Goal: Information Seeking & Learning: Learn about a topic

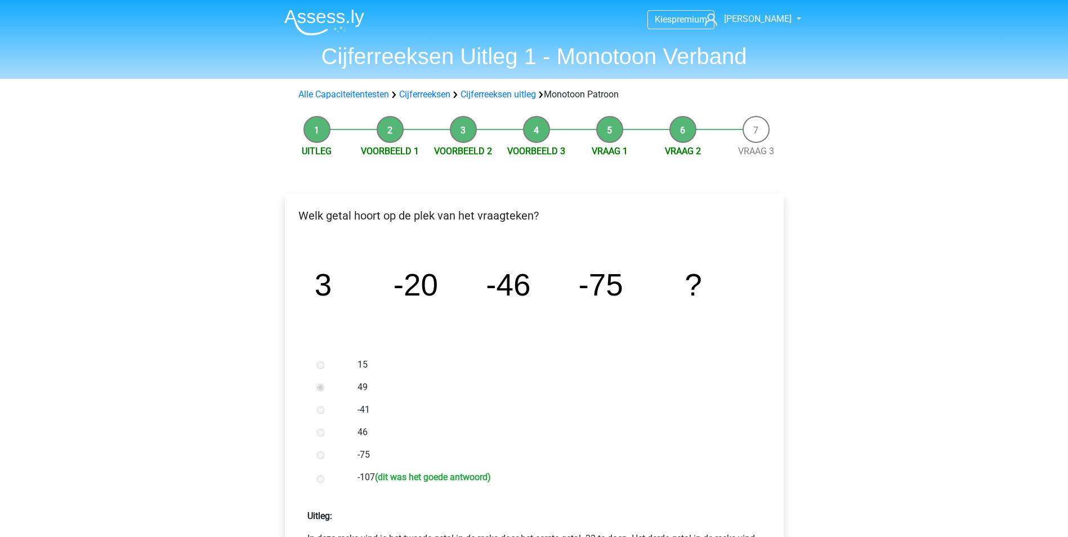
click at [352, 17] on img at bounding box center [324, 22] width 80 height 26
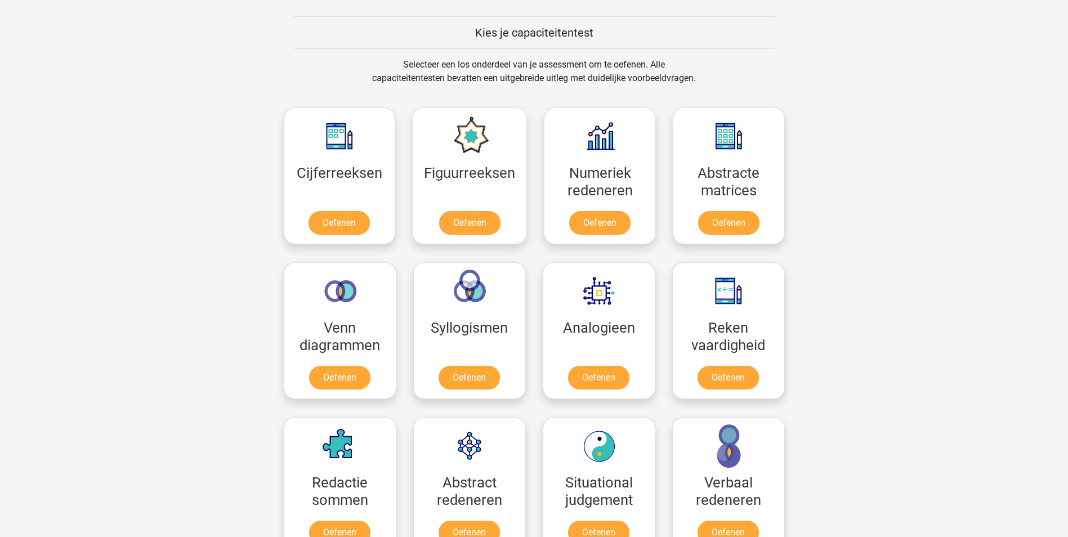
scroll to position [450, 0]
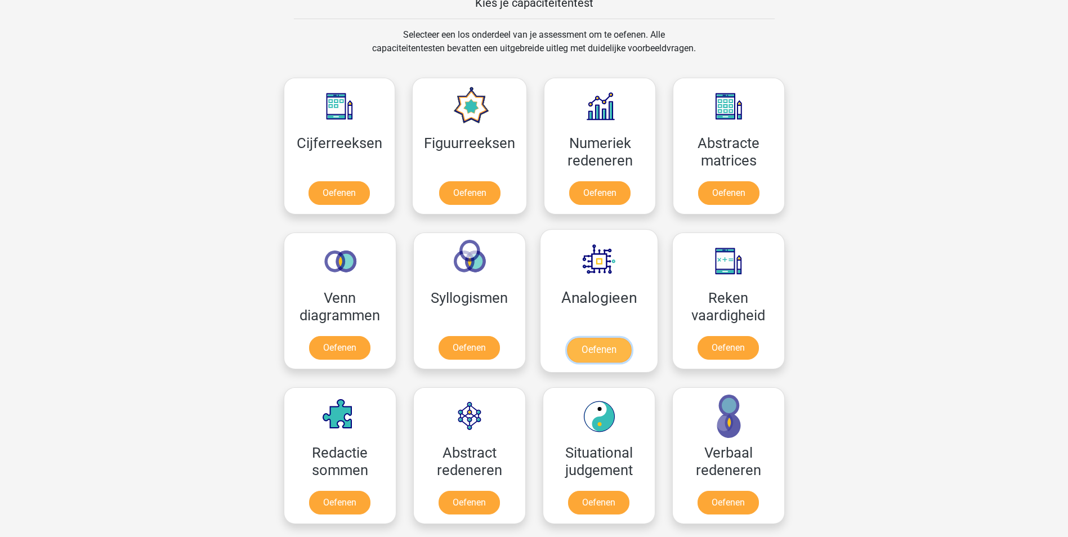
click at [609, 353] on link "Oefenen" at bounding box center [598, 350] width 64 height 25
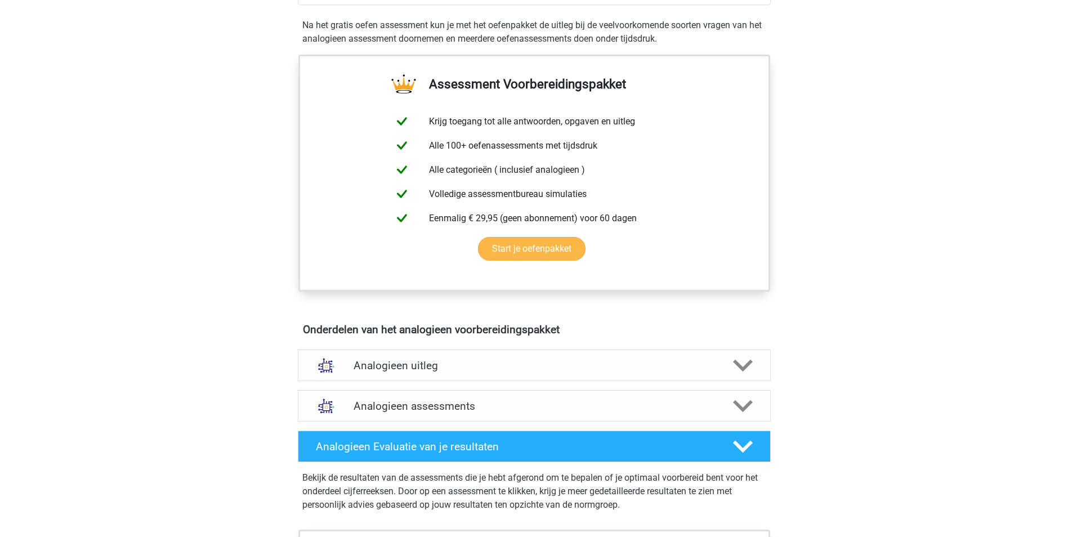
scroll to position [563, 0]
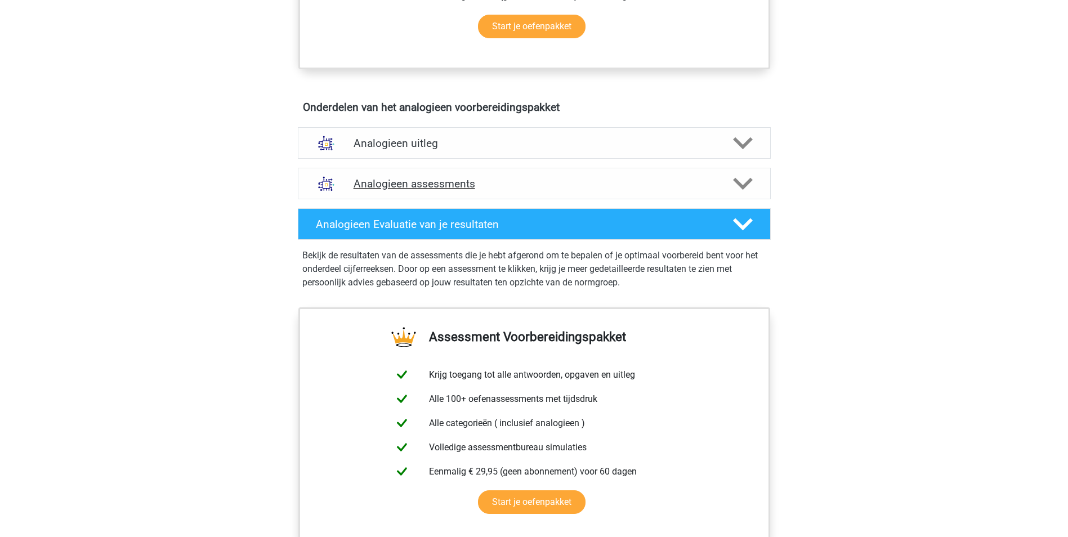
click at [447, 179] on h4 "Analogieen assessments" at bounding box center [533, 183] width 361 height 13
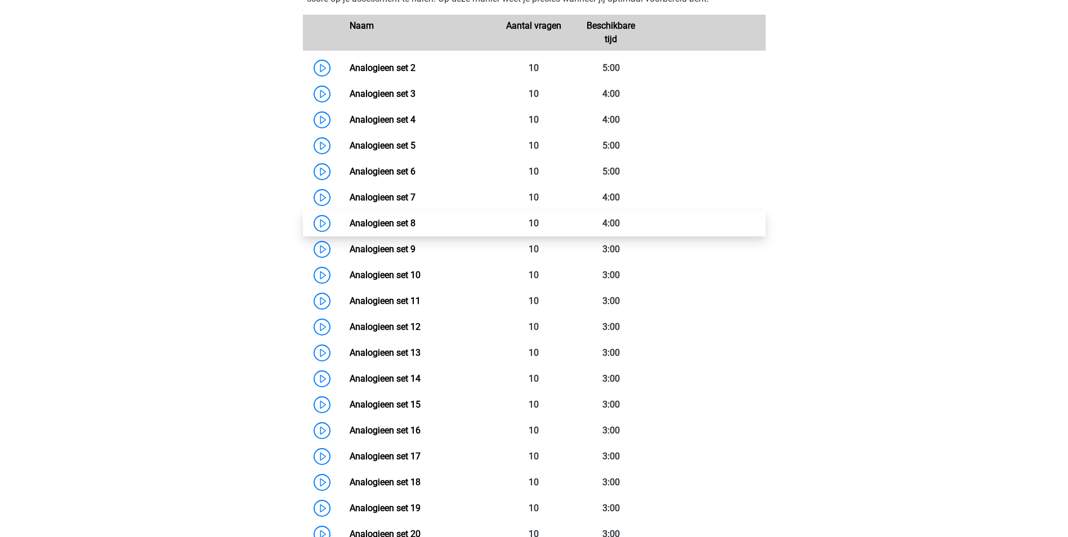
scroll to position [1013, 0]
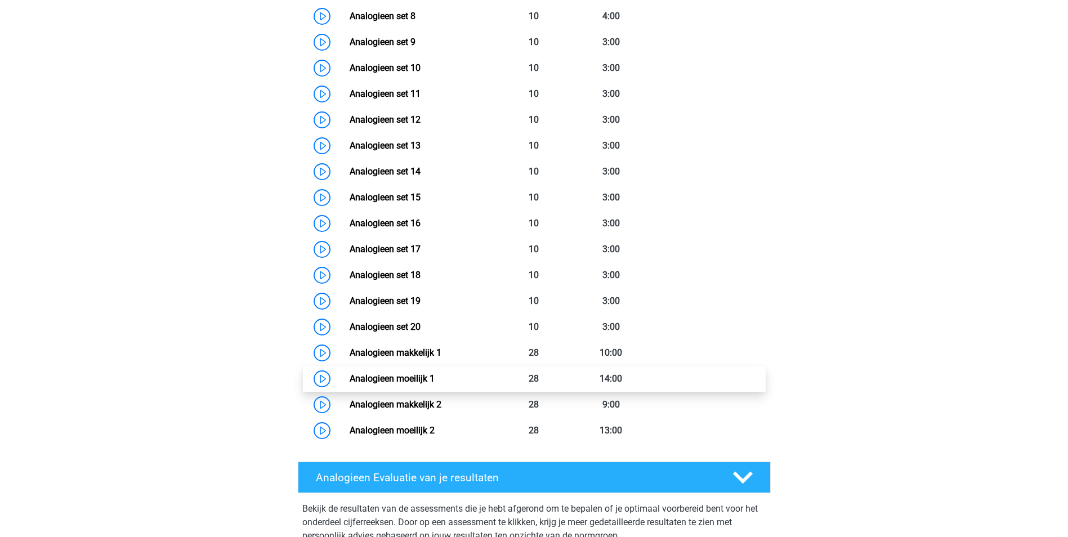
click at [359, 374] on link "Analogieen moeilijk 1" at bounding box center [392, 378] width 85 height 11
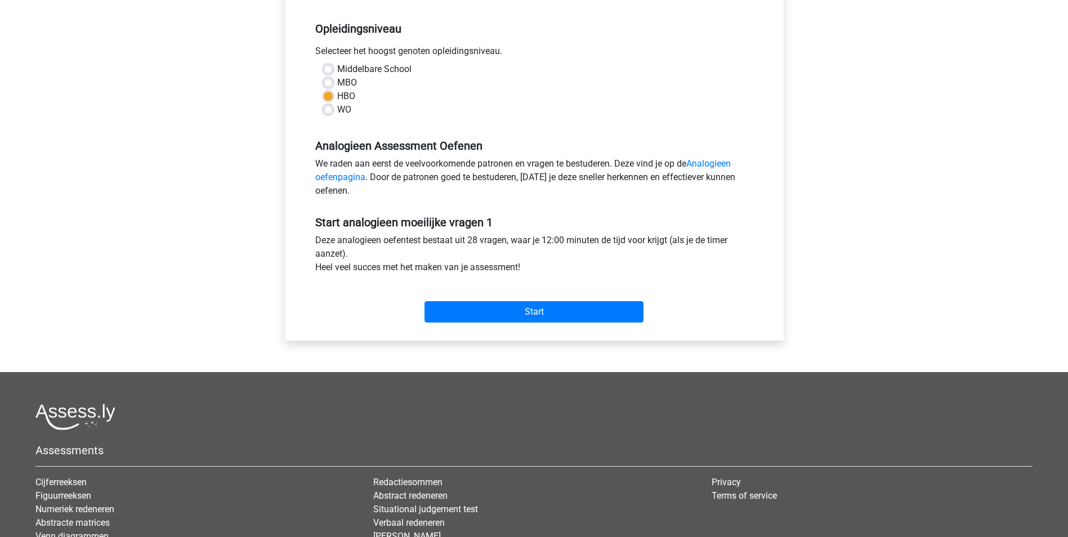
scroll to position [225, 0]
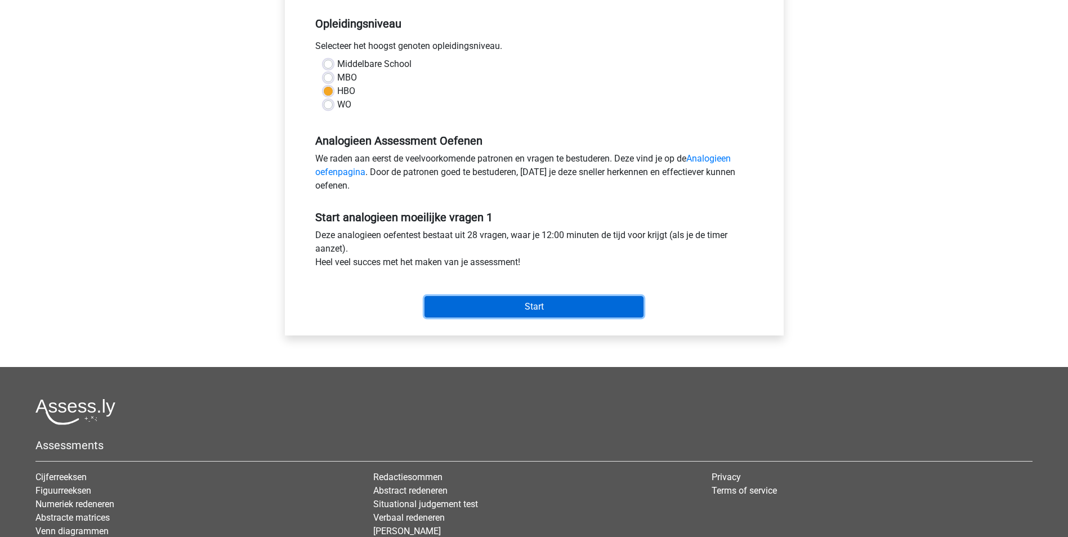
click at [539, 302] on input "Start" at bounding box center [533, 306] width 219 height 21
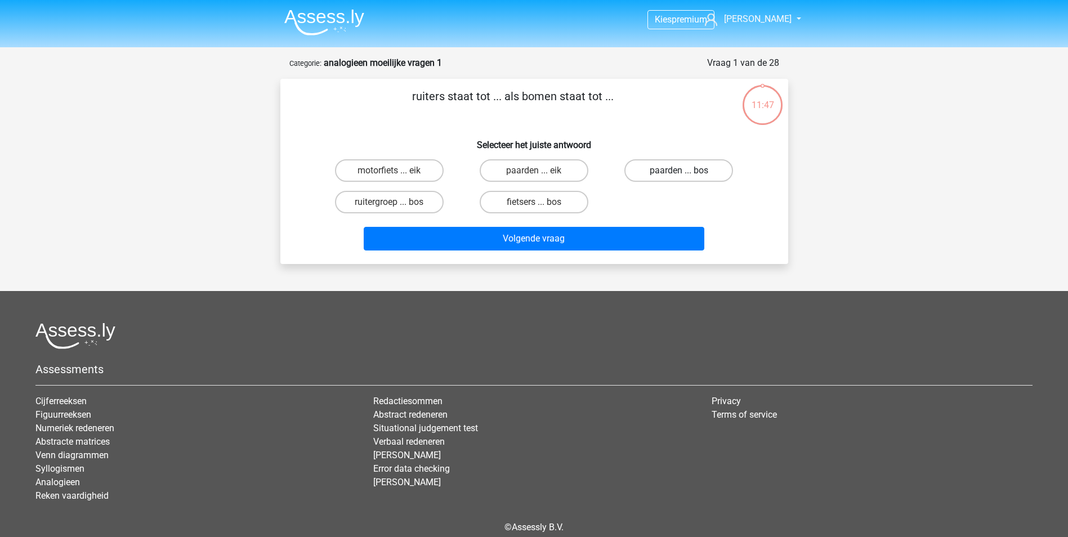
click at [660, 171] on label "paarden ... bos" at bounding box center [678, 170] width 109 height 23
click at [679, 171] on input "paarden ... bos" at bounding box center [682, 174] width 7 height 7
radio input "true"
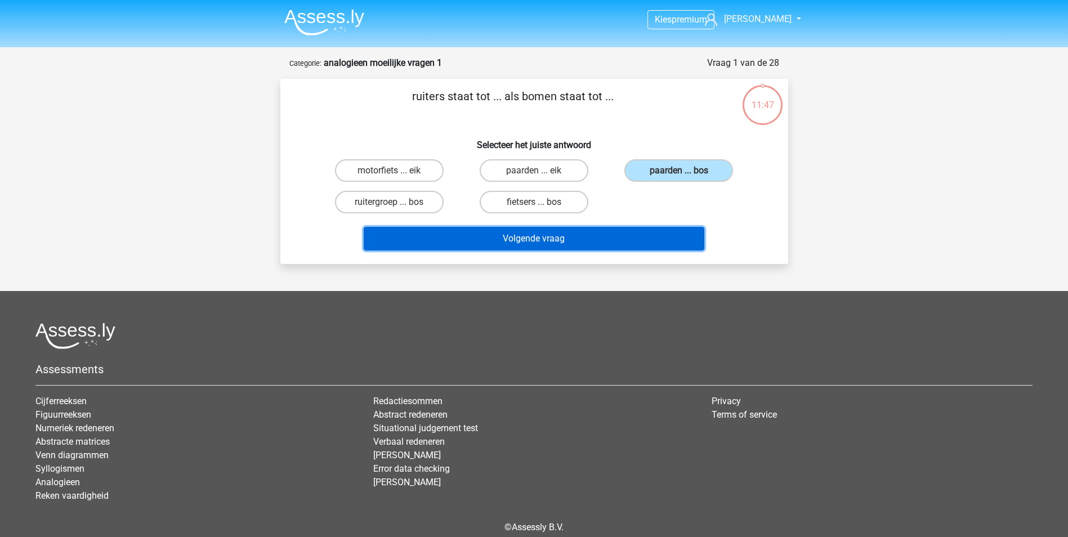
click at [624, 231] on button "Volgende vraag" at bounding box center [534, 239] width 341 height 24
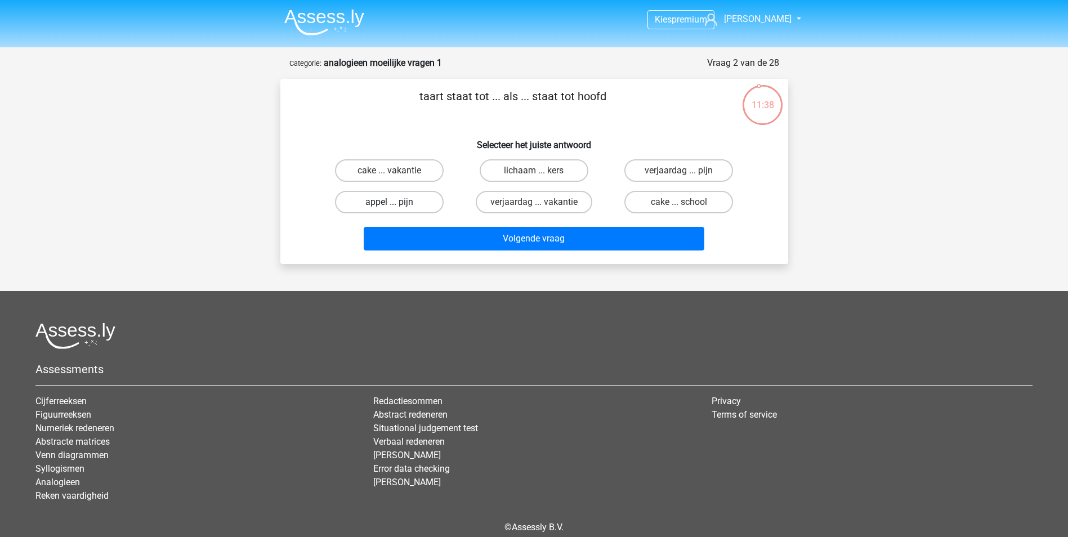
click at [429, 205] on label "appel ... pijn" at bounding box center [389, 202] width 109 height 23
click at [396, 205] on input "appel ... pijn" at bounding box center [392, 205] width 7 height 7
radio input "true"
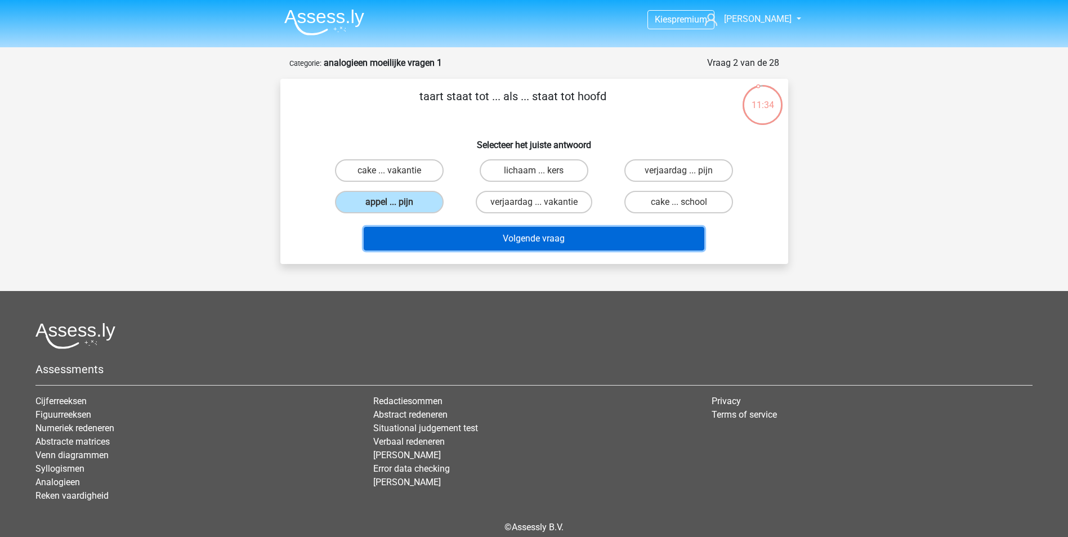
click at [561, 242] on button "Volgende vraag" at bounding box center [534, 239] width 341 height 24
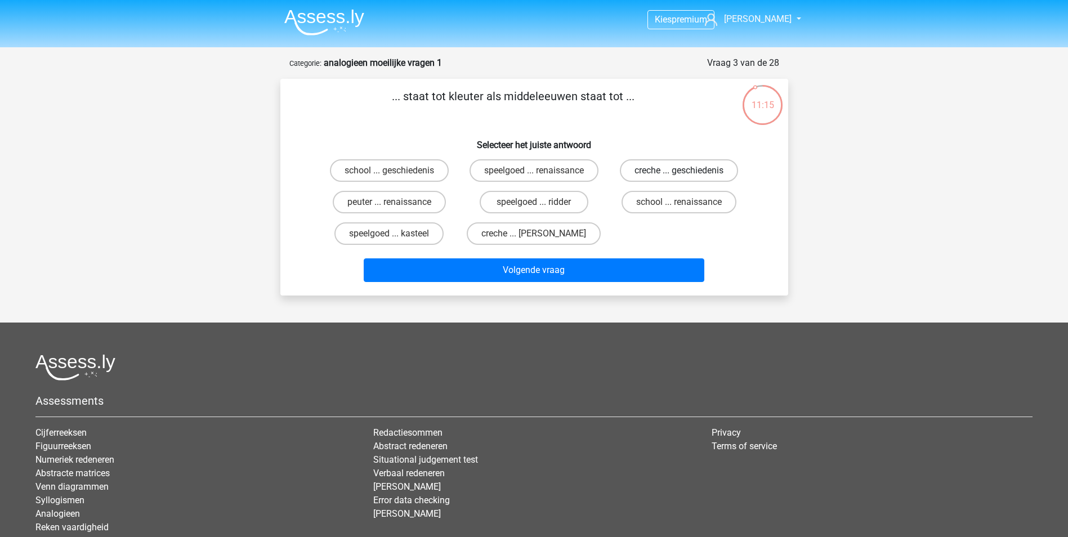
click at [652, 167] on label "creche ... geschiedenis" at bounding box center [679, 170] width 118 height 23
click at [679, 171] on input "creche ... geschiedenis" at bounding box center [682, 174] width 7 height 7
radio input "true"
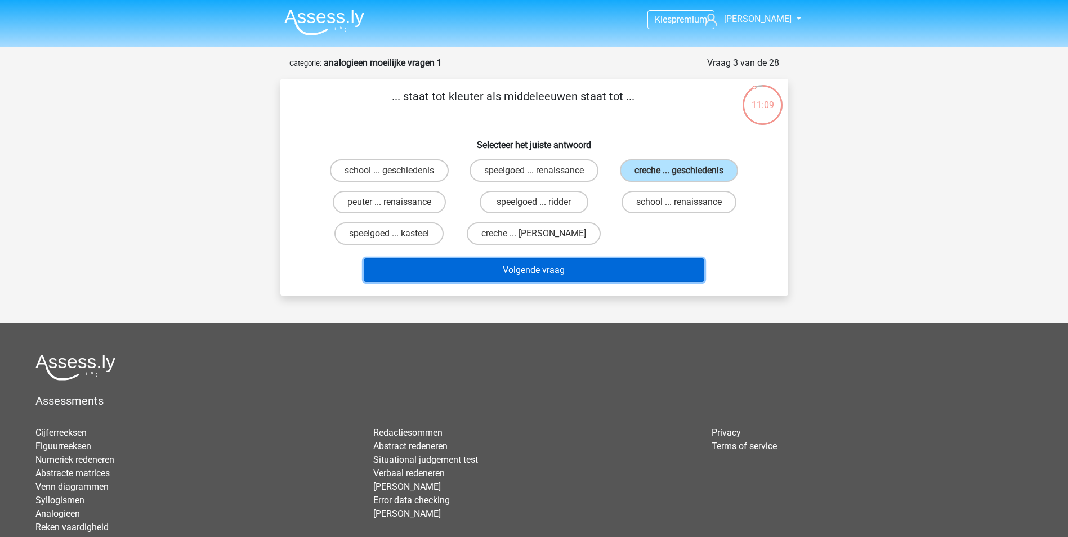
click at [565, 273] on button "Volgende vraag" at bounding box center [534, 270] width 341 height 24
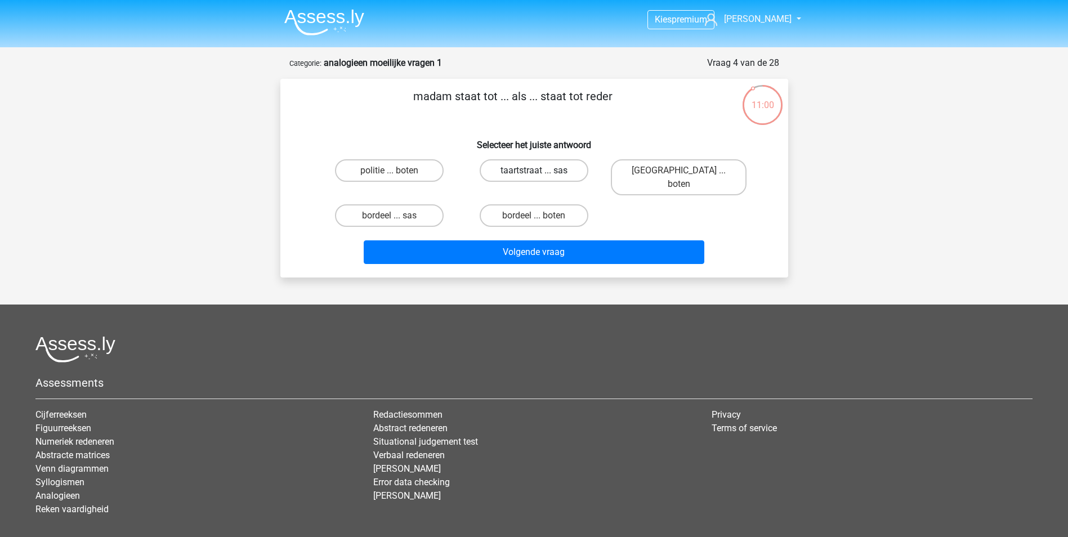
click at [531, 173] on label "taartstraat ... sas" at bounding box center [534, 170] width 109 height 23
click at [534, 173] on input "taartstraat ... sas" at bounding box center [537, 174] width 7 height 7
radio input "true"
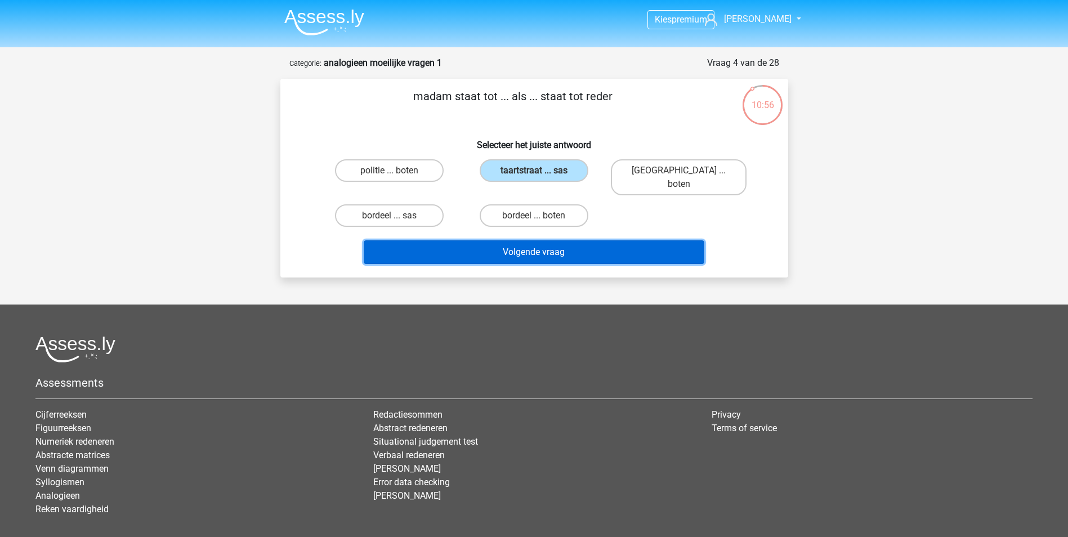
click at [582, 240] on button "Volgende vraag" at bounding box center [534, 252] width 341 height 24
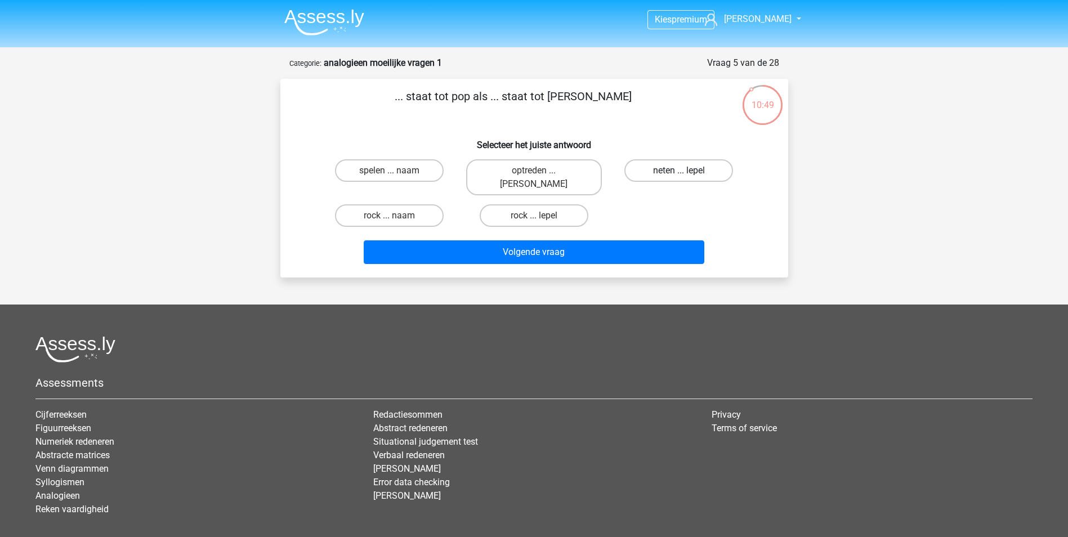
click at [676, 172] on label "neten ... lepel" at bounding box center [678, 170] width 109 height 23
click at [679, 172] on input "neten ... lepel" at bounding box center [682, 174] width 7 height 7
radio input "true"
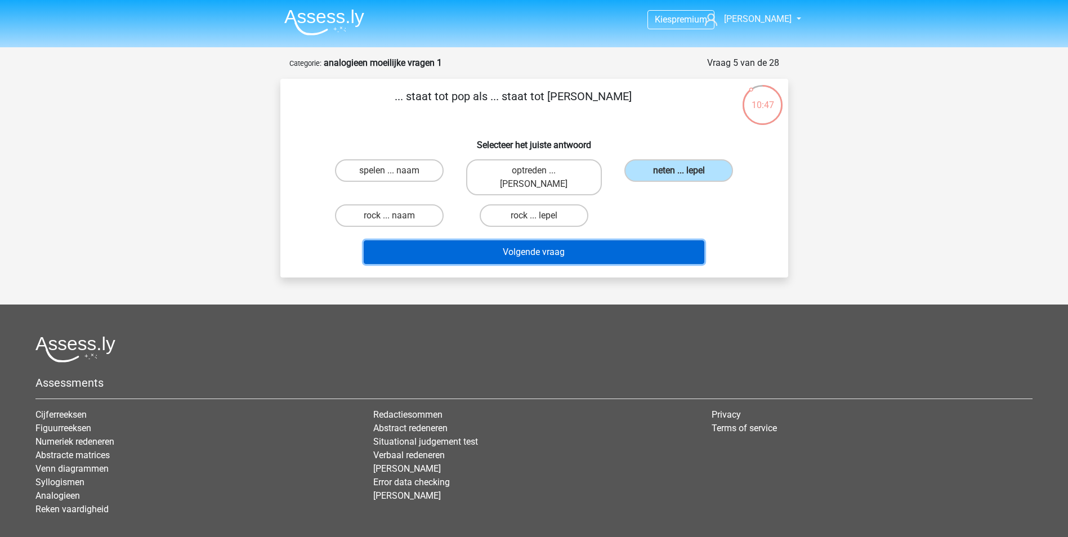
click at [624, 240] on button "Volgende vraag" at bounding box center [534, 252] width 341 height 24
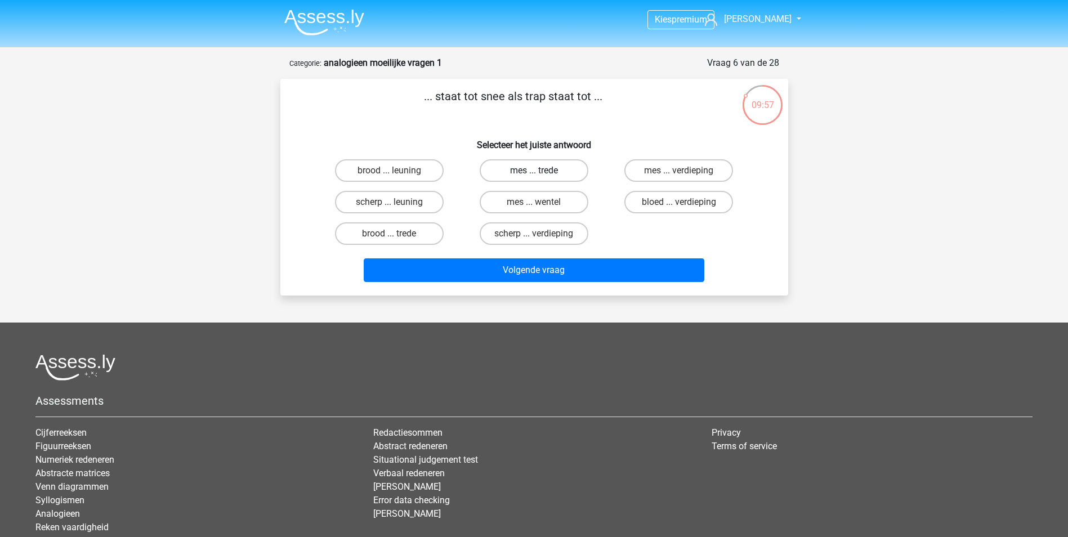
click at [508, 171] on label "mes ... trede" at bounding box center [534, 170] width 109 height 23
click at [534, 171] on input "mes ... trede" at bounding box center [537, 174] width 7 height 7
radio input "true"
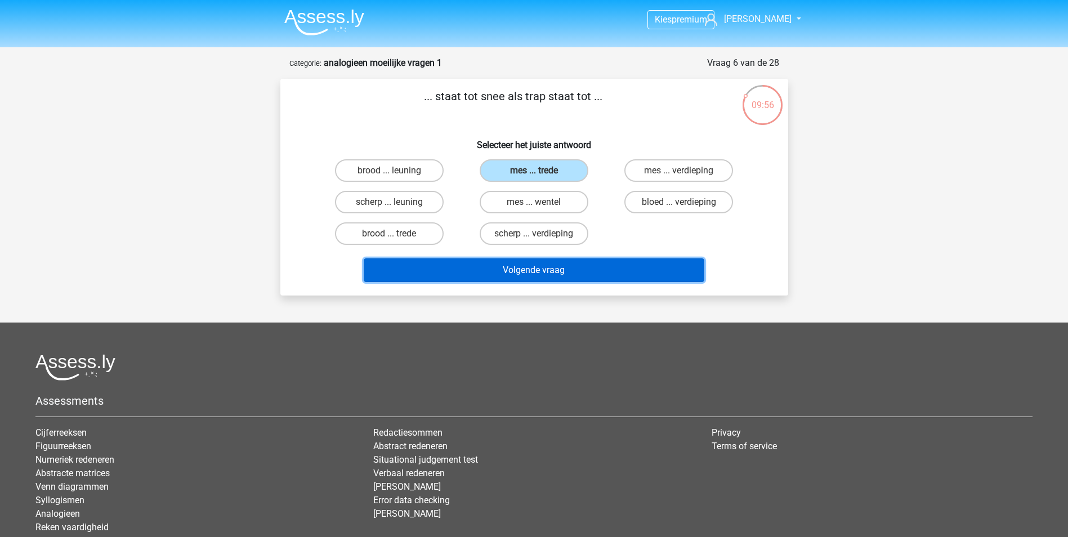
click at [597, 272] on button "Volgende vraag" at bounding box center [534, 270] width 341 height 24
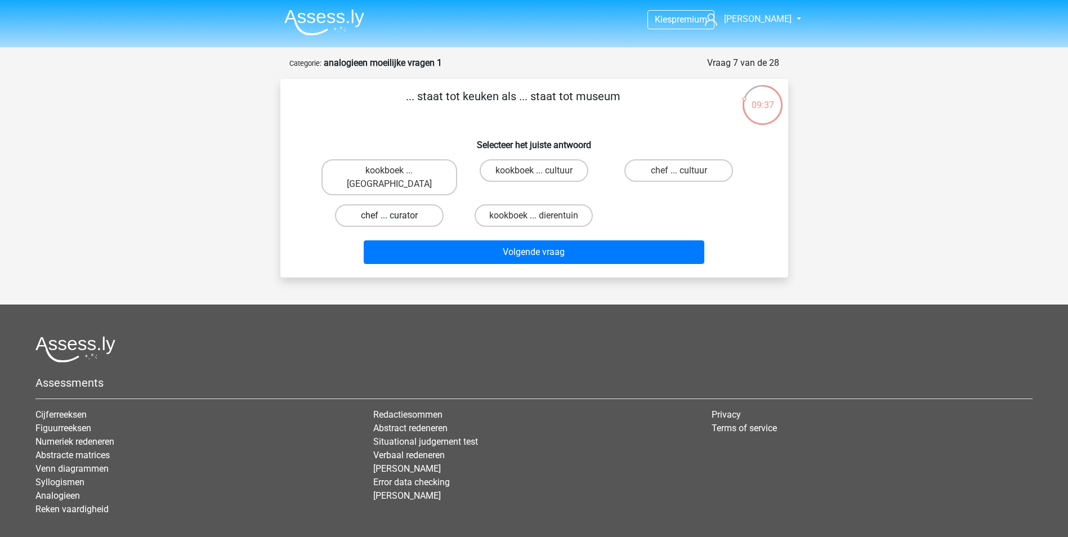
click at [417, 204] on label "chef ... curator" at bounding box center [389, 215] width 109 height 23
click at [396, 216] on input "chef ... curator" at bounding box center [392, 219] width 7 height 7
radio input "true"
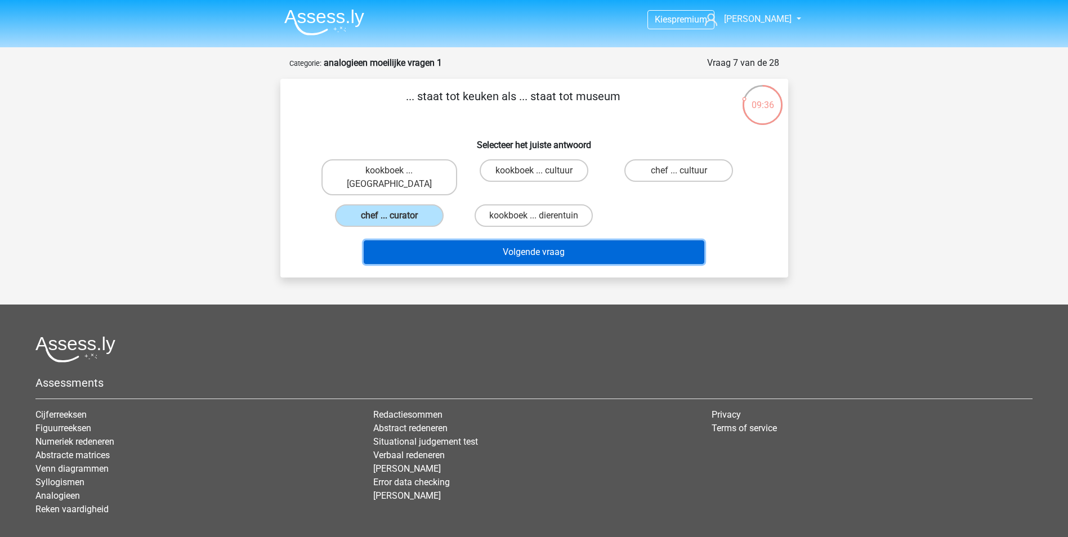
click at [558, 240] on button "Volgende vraag" at bounding box center [534, 252] width 341 height 24
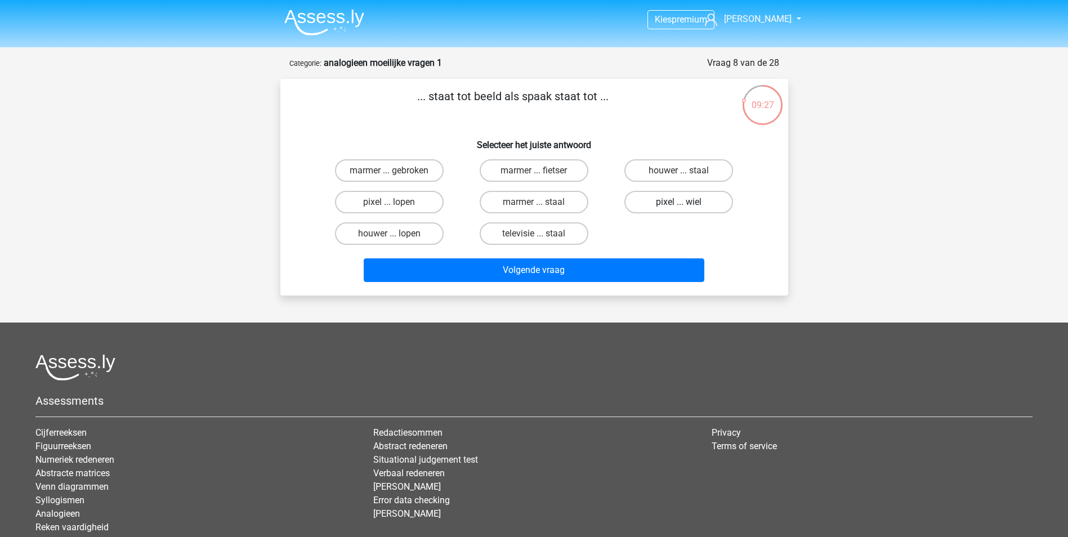
click at [716, 204] on label "pixel ... wiel" at bounding box center [678, 202] width 109 height 23
click at [686, 204] on input "pixel ... wiel" at bounding box center [682, 205] width 7 height 7
radio input "true"
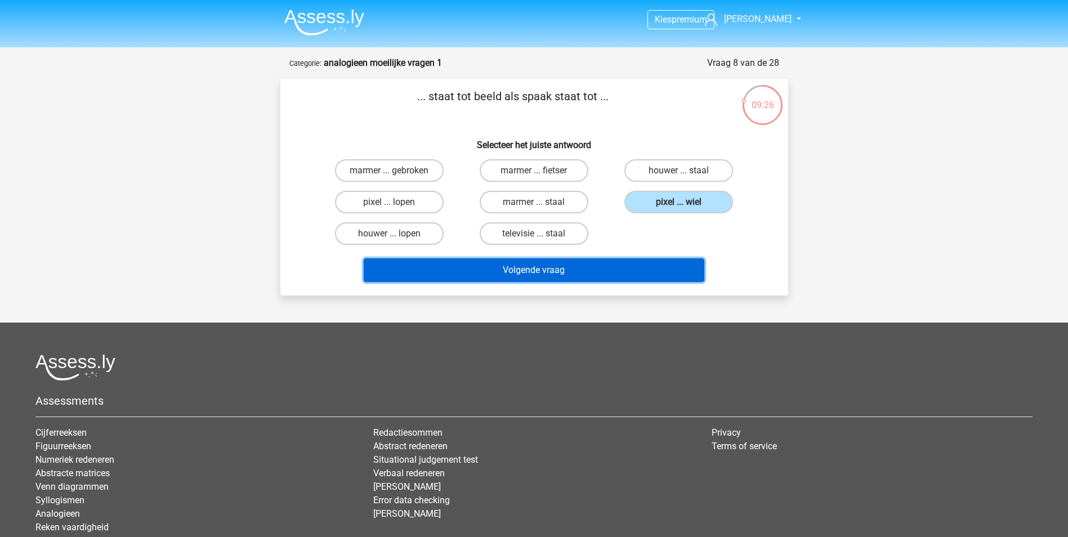
click at [638, 267] on button "Volgende vraag" at bounding box center [534, 270] width 341 height 24
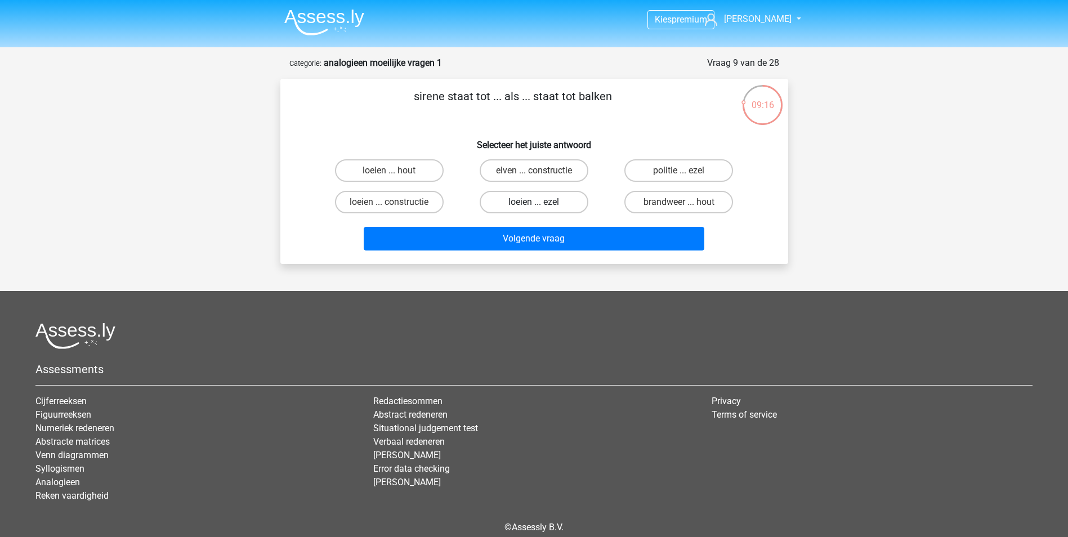
click at [565, 202] on label "loeien ... ezel" at bounding box center [534, 202] width 109 height 23
click at [541, 202] on input "loeien ... ezel" at bounding box center [537, 205] width 7 height 7
radio input "true"
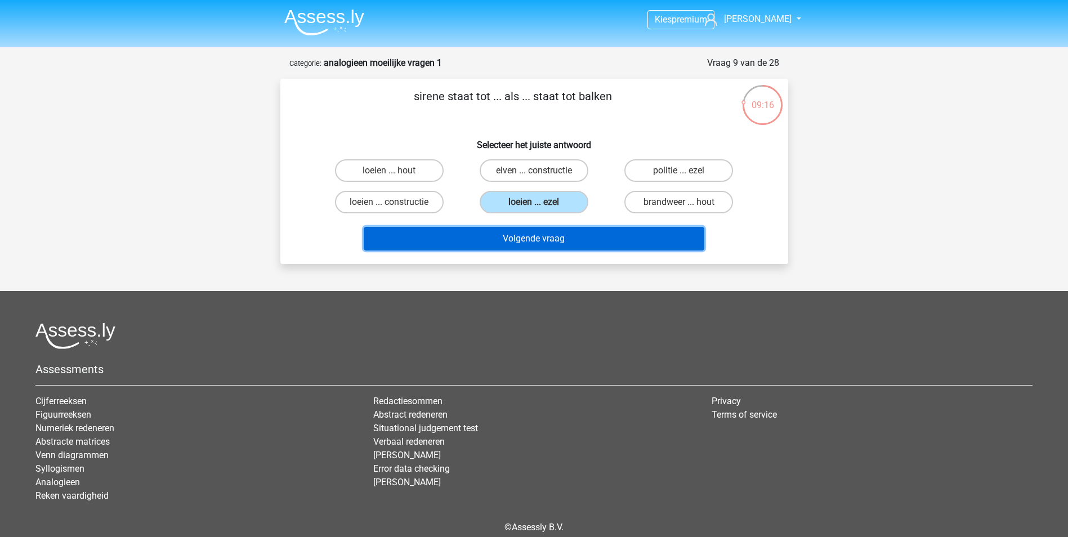
click at [581, 237] on button "Volgende vraag" at bounding box center [534, 239] width 341 height 24
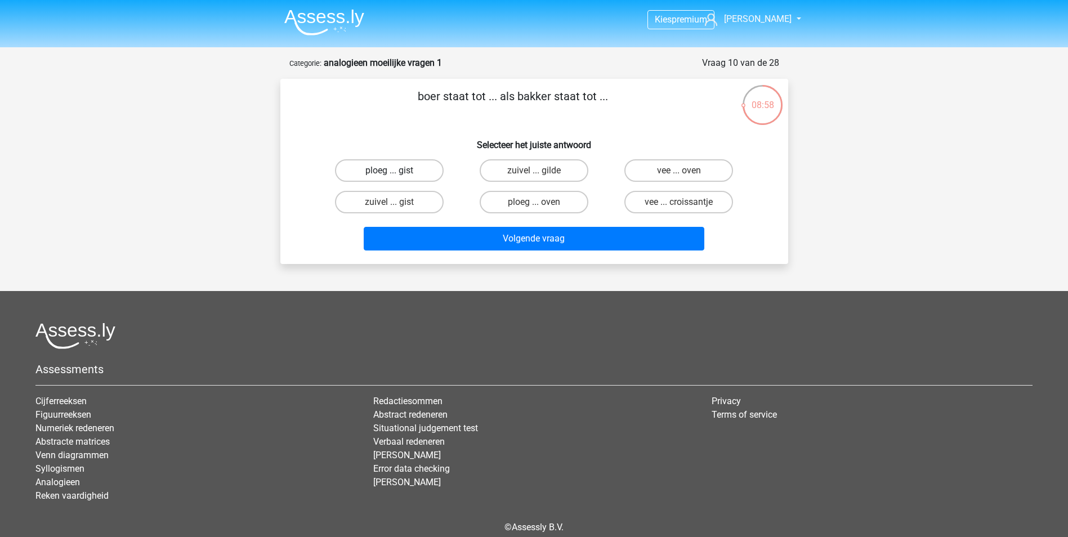
click at [431, 173] on label "ploeg ... gist" at bounding box center [389, 170] width 109 height 23
click at [396, 173] on input "ploeg ... gist" at bounding box center [392, 174] width 7 height 7
radio input "true"
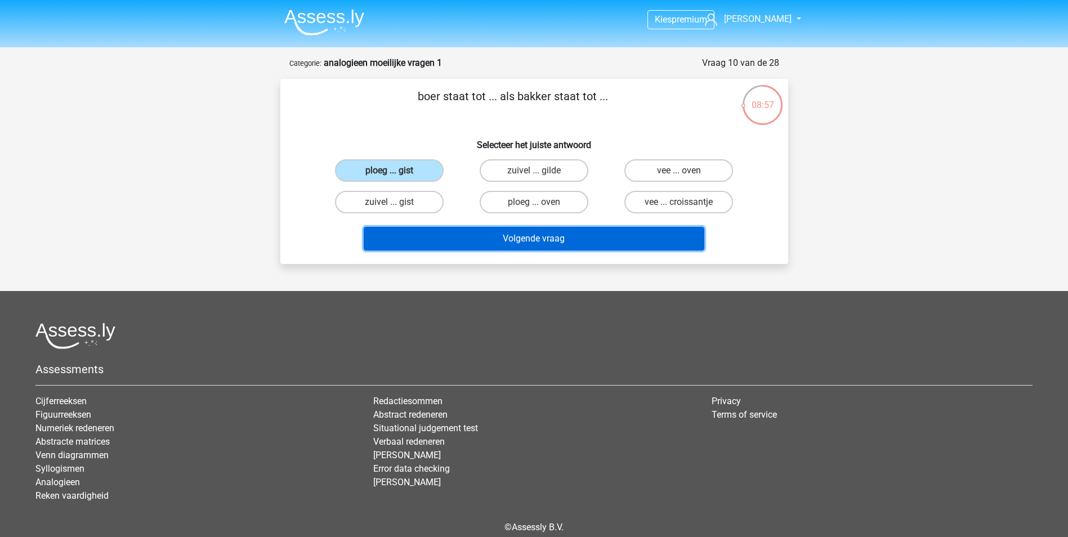
click at [515, 235] on button "Volgende vraag" at bounding box center [534, 239] width 341 height 24
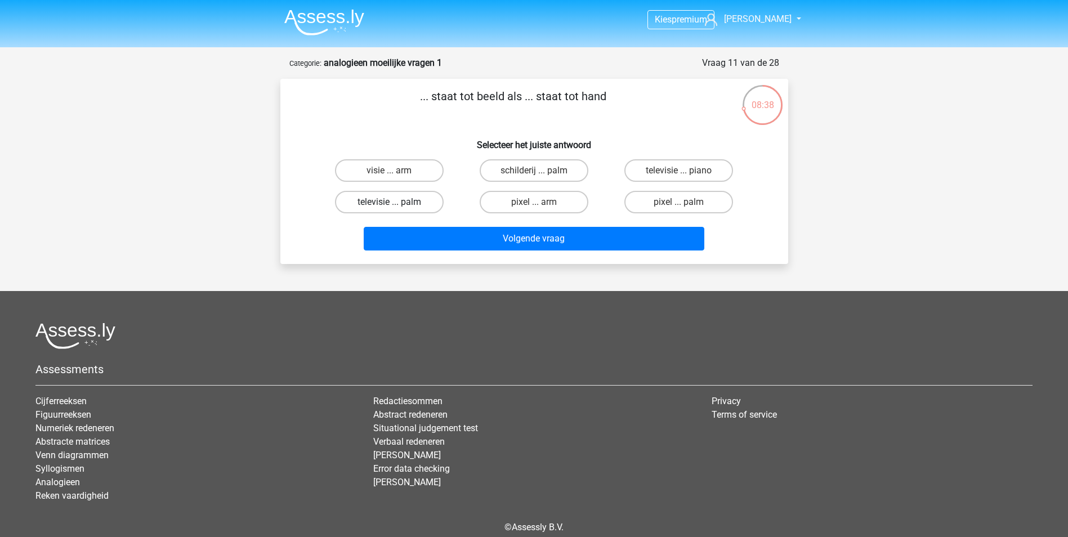
click at [415, 204] on label "televisie ... palm" at bounding box center [389, 202] width 109 height 23
click at [396, 204] on input "televisie ... palm" at bounding box center [392, 205] width 7 height 7
radio input "true"
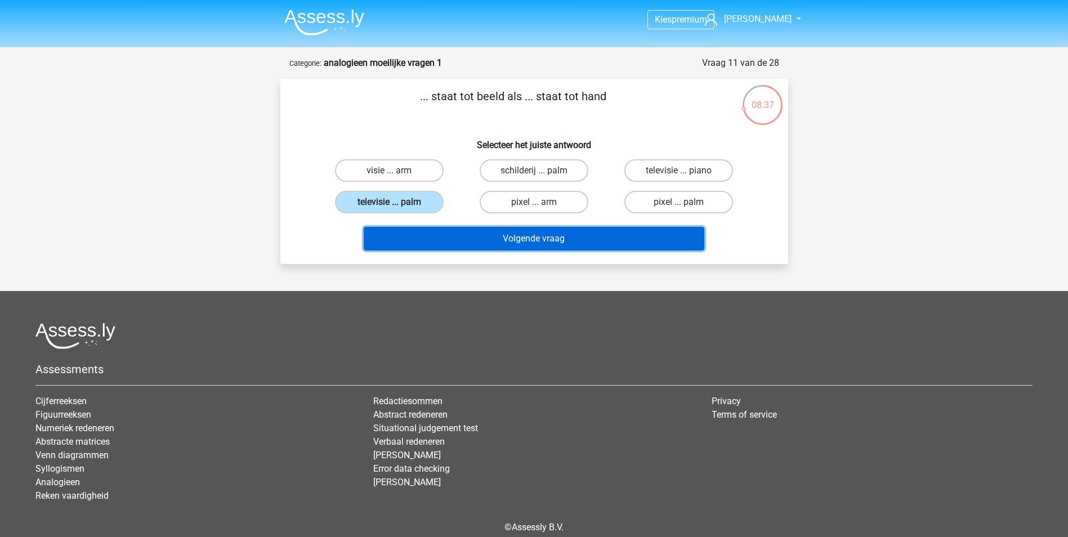
click at [518, 239] on button "Volgende vraag" at bounding box center [534, 239] width 341 height 24
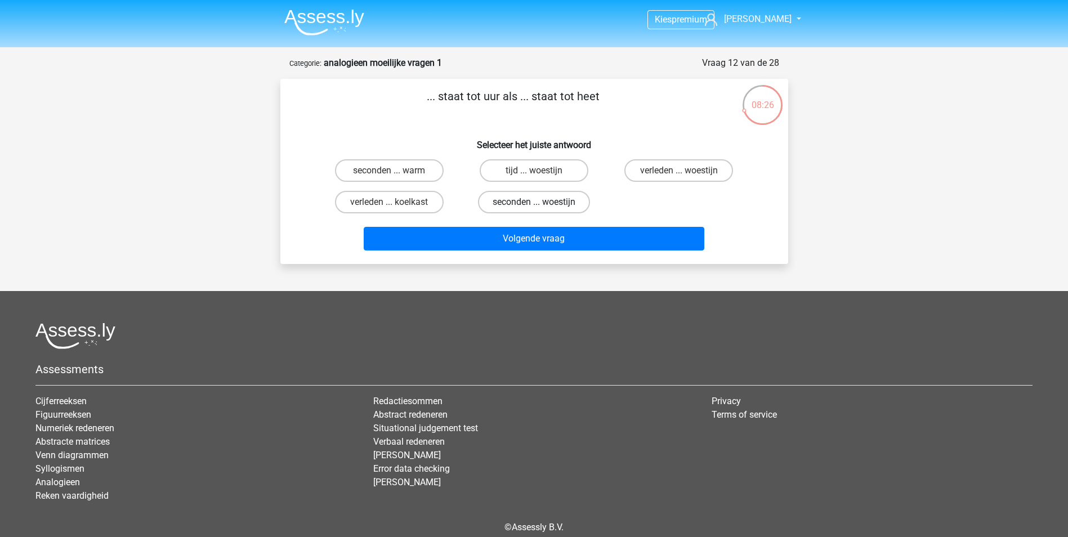
click at [547, 195] on label "seconden ... woestijn" at bounding box center [534, 202] width 112 height 23
click at [541, 202] on input "seconden ... woestijn" at bounding box center [537, 205] width 7 height 7
radio input "true"
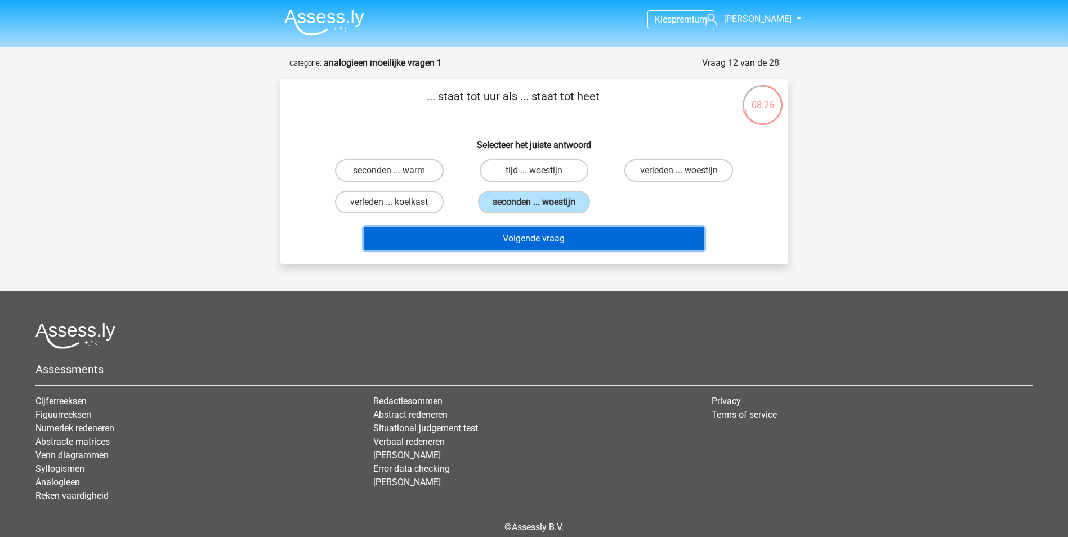
click at [547, 235] on button "Volgende vraag" at bounding box center [534, 239] width 341 height 24
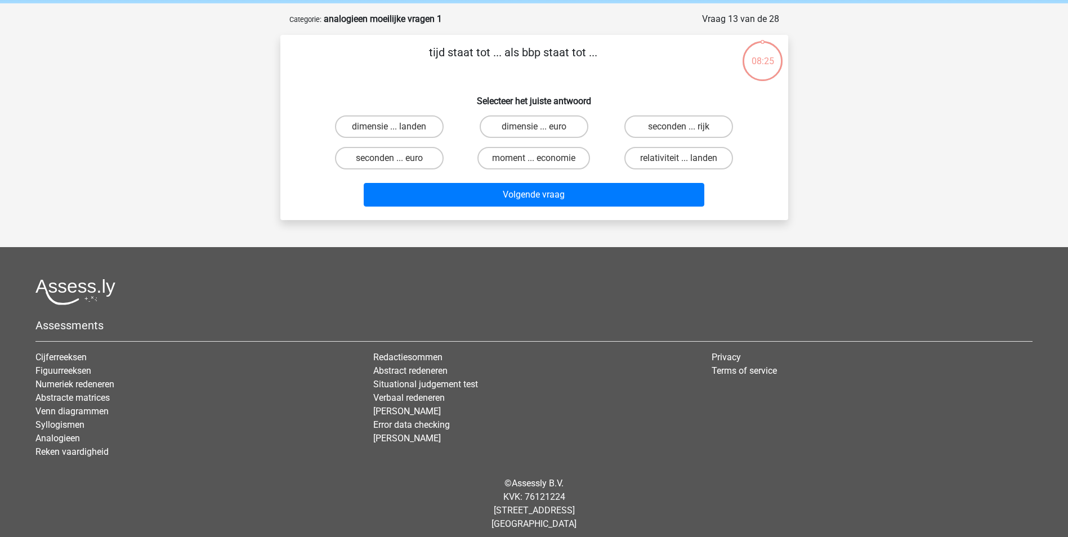
scroll to position [51, 0]
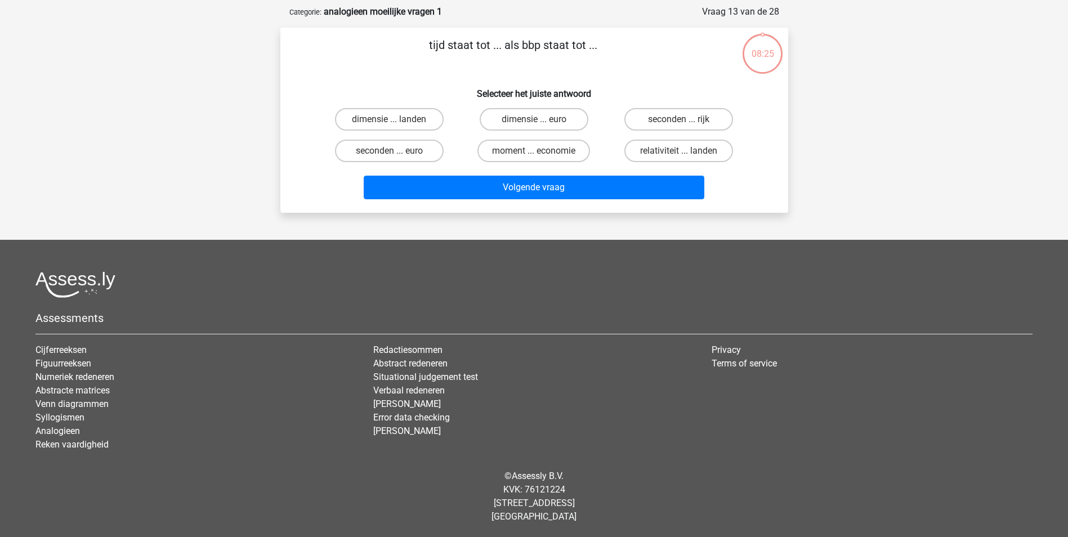
click at [546, 208] on div "tijd staat tot ... als bbp staat tot ... Selecteer het juiste antwoord dimensie…" at bounding box center [534, 120] width 508 height 185
click at [559, 154] on label "moment ... economie" at bounding box center [533, 151] width 113 height 23
click at [541, 154] on input "moment ... economie" at bounding box center [537, 154] width 7 height 7
radio input "true"
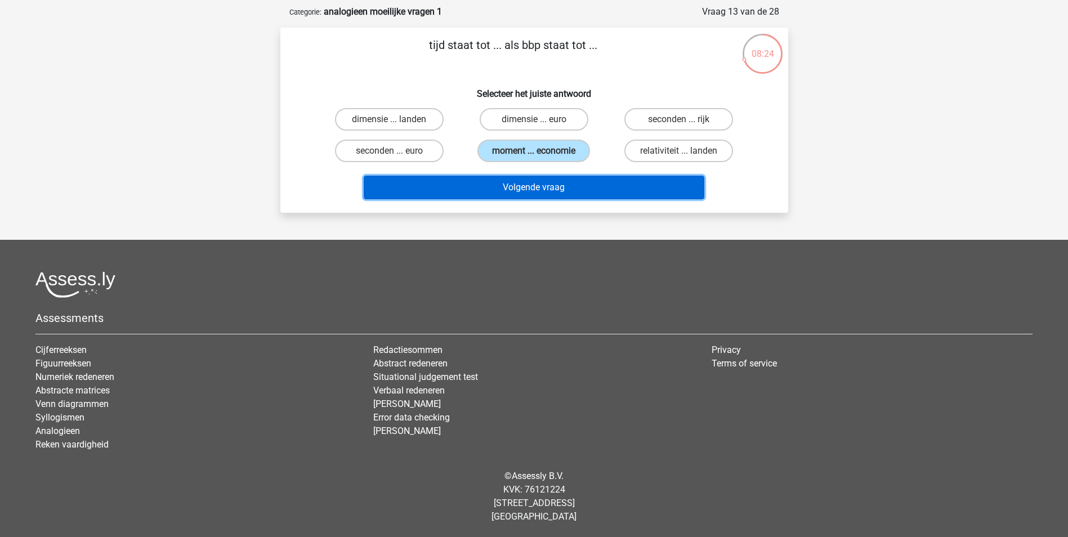
click at [558, 187] on button "Volgende vraag" at bounding box center [534, 188] width 341 height 24
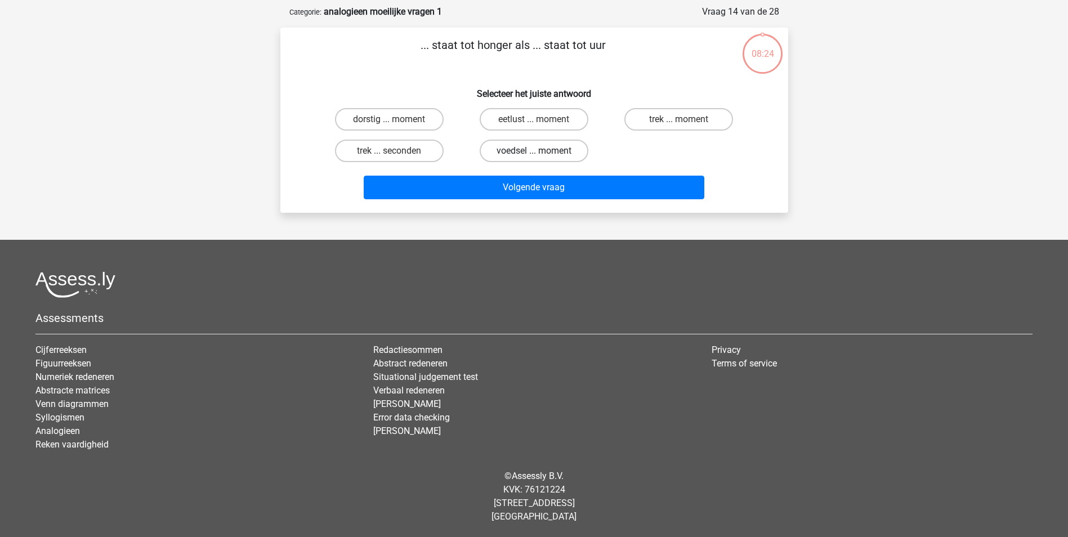
click at [561, 153] on label "voedsel ... moment" at bounding box center [534, 151] width 109 height 23
click at [541, 153] on input "voedsel ... moment" at bounding box center [537, 154] width 7 height 7
radio input "true"
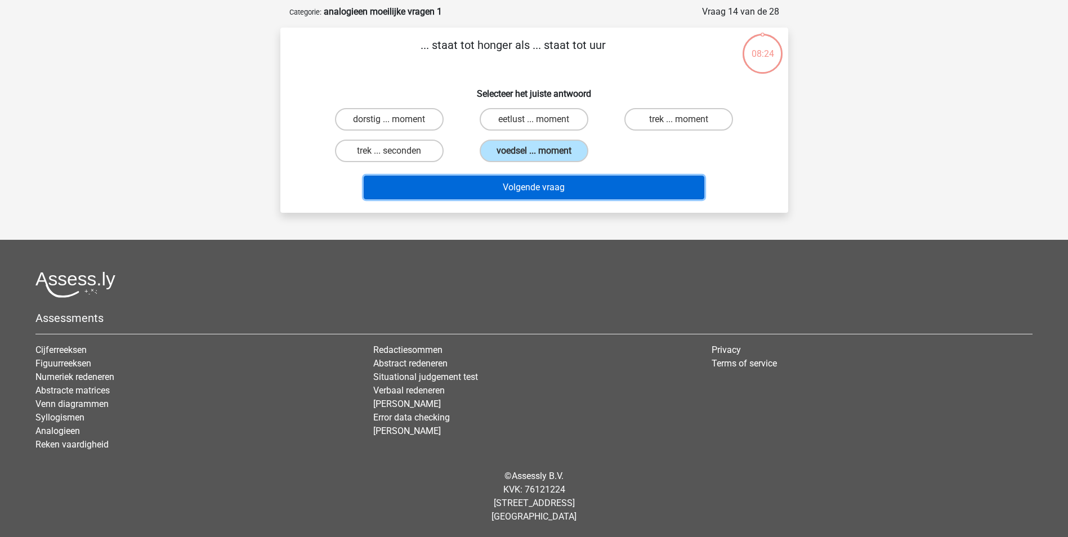
click at [563, 180] on button "Volgende vraag" at bounding box center [534, 188] width 341 height 24
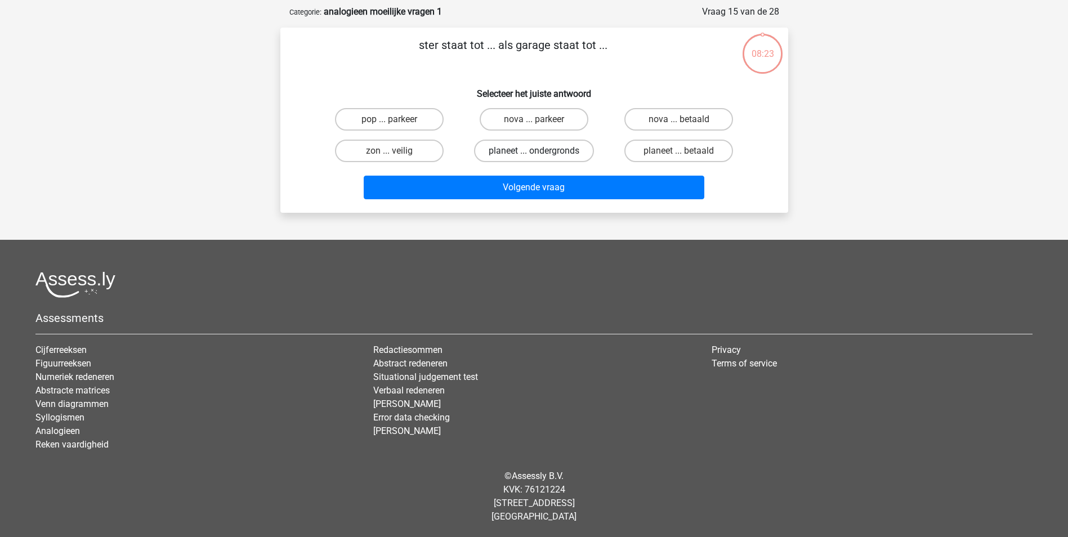
click at [562, 149] on label "planeet ... ondergronds" at bounding box center [534, 151] width 120 height 23
click at [541, 151] on input "planeet ... ondergronds" at bounding box center [537, 154] width 7 height 7
radio input "true"
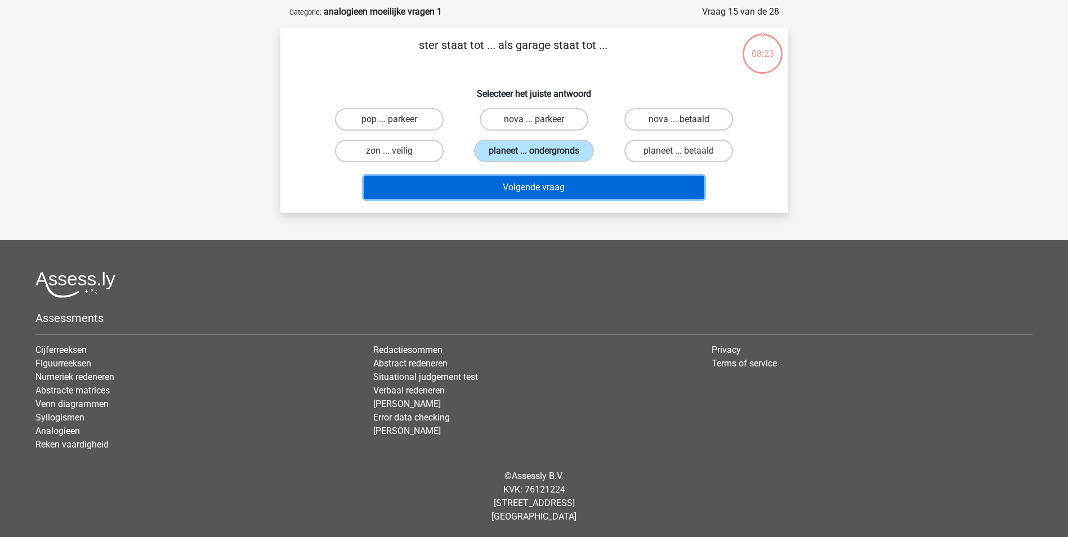
click at [569, 190] on button "Volgende vraag" at bounding box center [534, 188] width 341 height 24
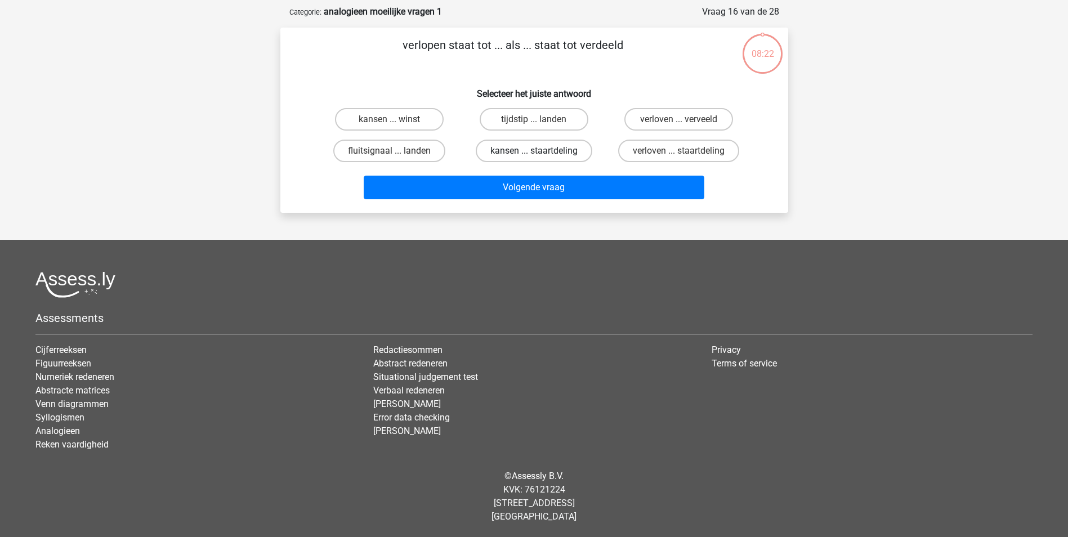
click at [566, 147] on label "kansen ... staartdeling" at bounding box center [534, 151] width 117 height 23
click at [541, 151] on input "kansen ... staartdeling" at bounding box center [537, 154] width 7 height 7
radio input "true"
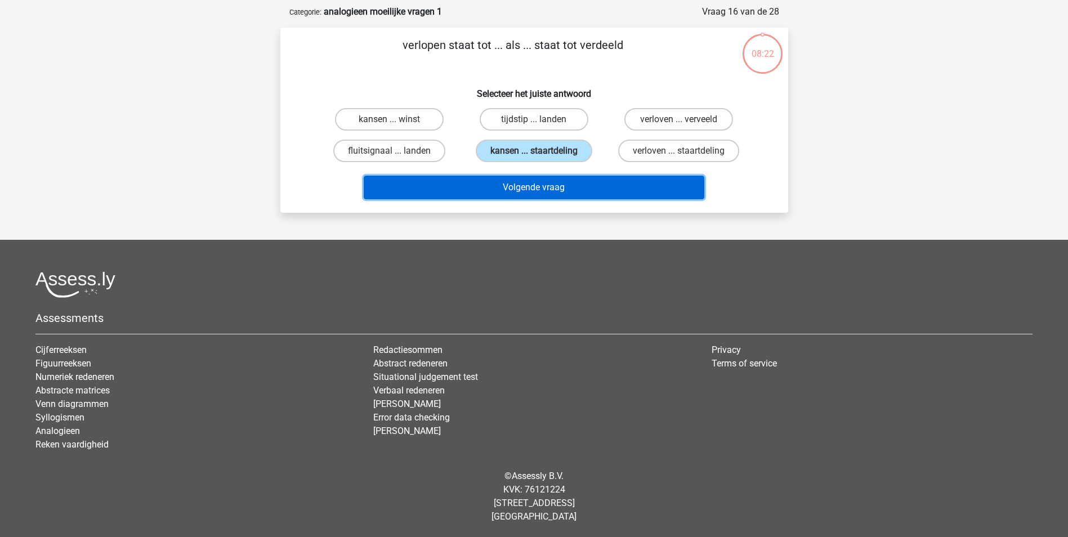
click at [570, 186] on button "Volgende vraag" at bounding box center [534, 188] width 341 height 24
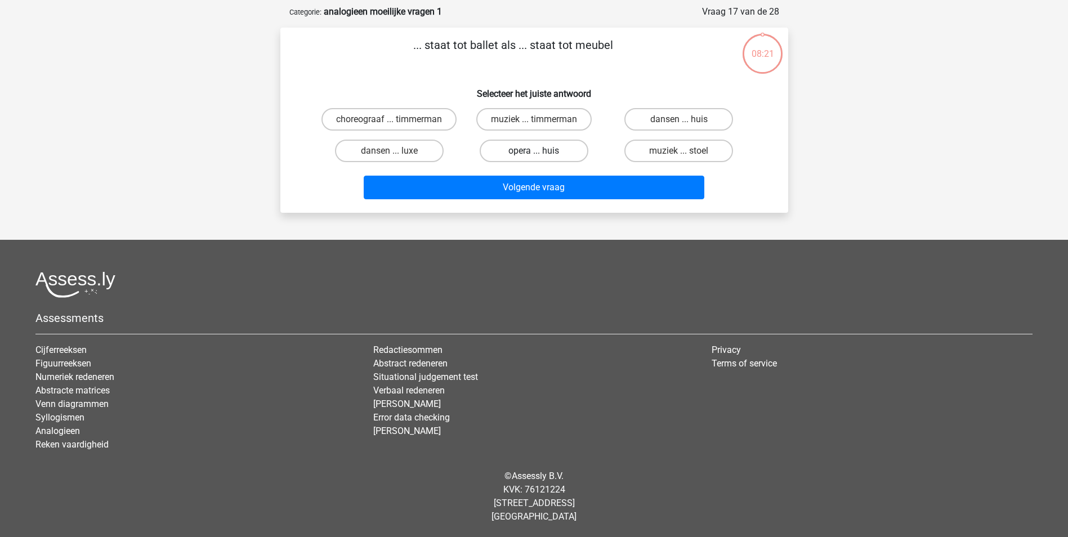
click at [566, 150] on label "opera ... huis" at bounding box center [534, 151] width 109 height 23
click at [541, 151] on input "opera ... huis" at bounding box center [537, 154] width 7 height 7
radio input "true"
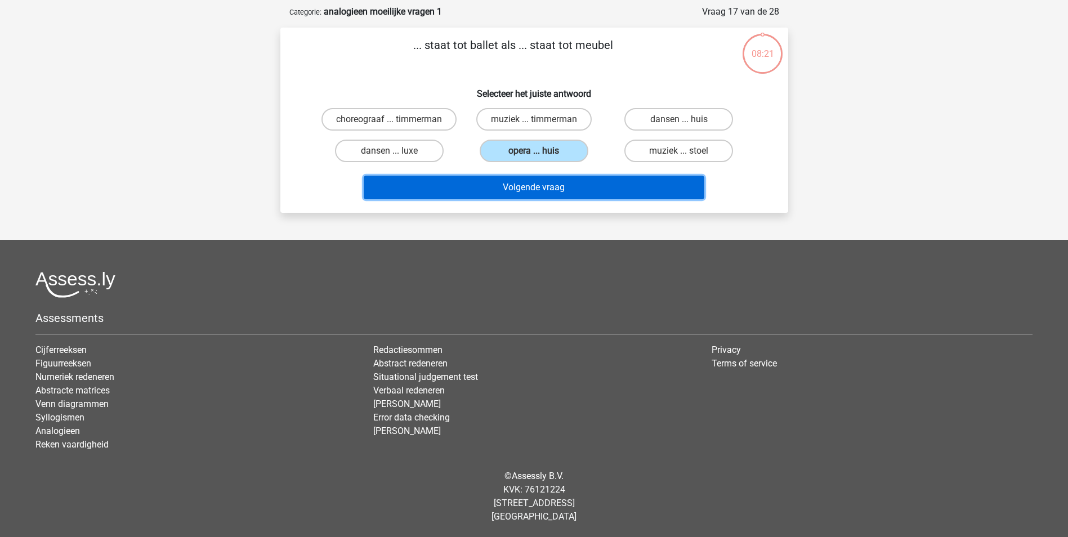
click at [568, 195] on button "Volgende vraag" at bounding box center [534, 188] width 341 height 24
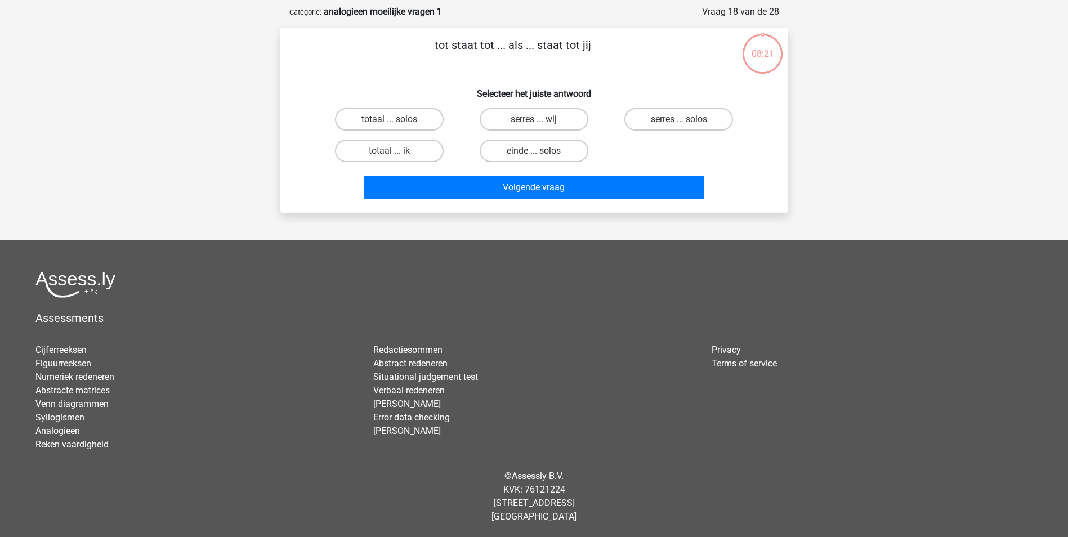
click at [562, 151] on label "einde ... solos" at bounding box center [534, 151] width 109 height 23
click at [541, 151] on input "einde ... solos" at bounding box center [537, 154] width 7 height 7
radio input "true"
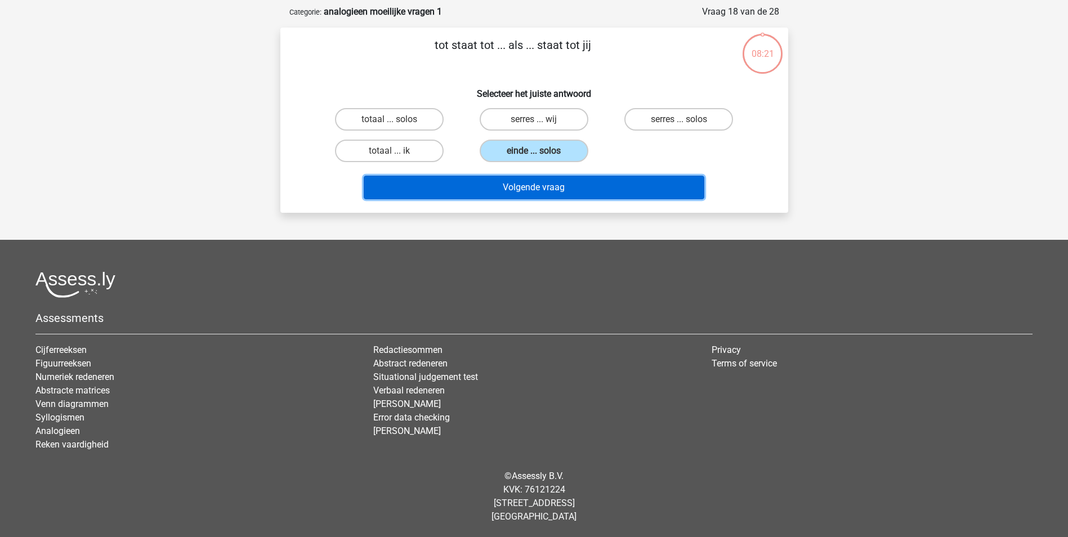
click at [562, 184] on button "Volgende vraag" at bounding box center [534, 188] width 341 height 24
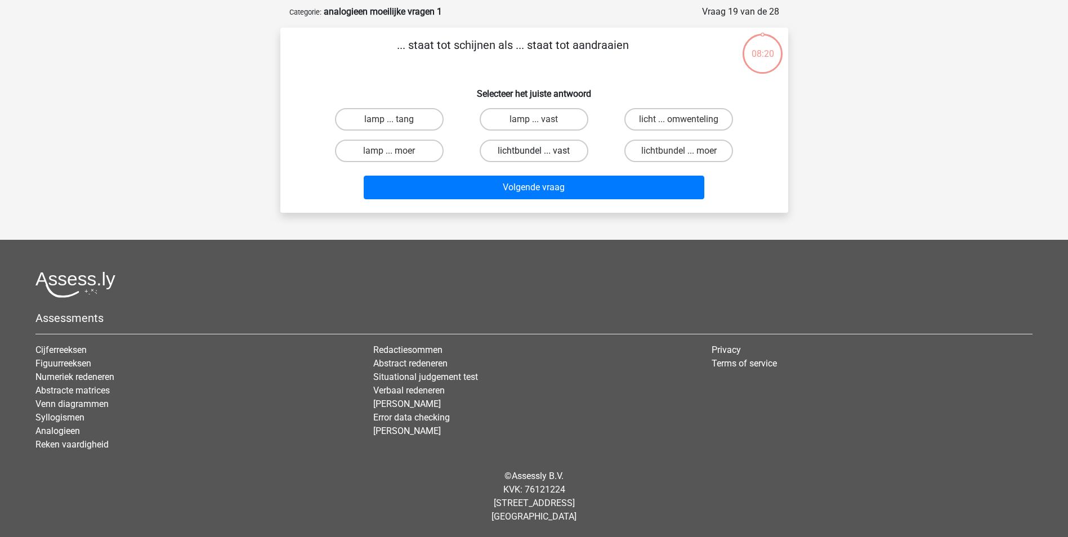
click at [561, 149] on label "lichtbundel ... vast" at bounding box center [534, 151] width 109 height 23
click at [541, 151] on input "lichtbundel ... vast" at bounding box center [537, 154] width 7 height 7
radio input "true"
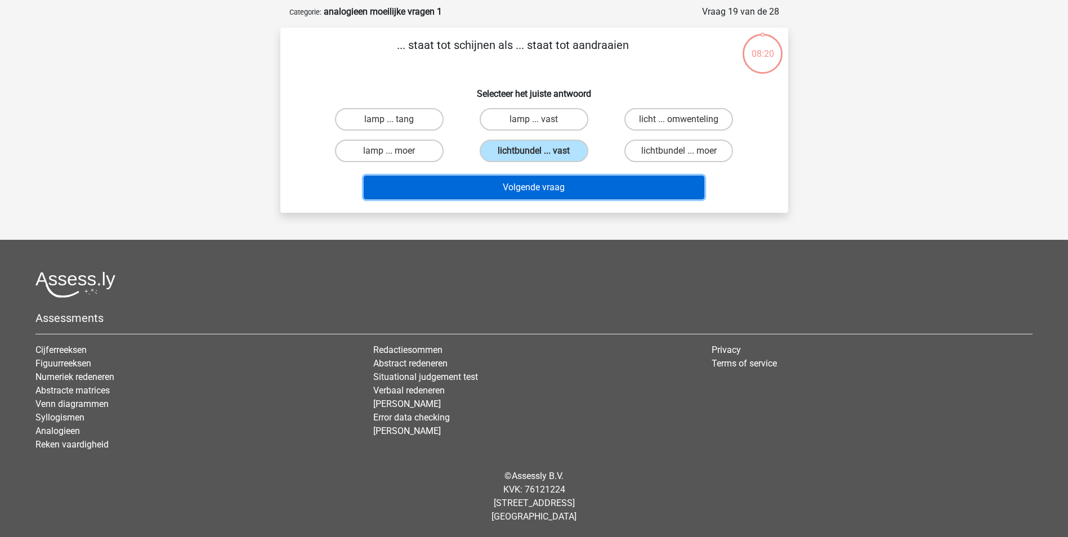
click at [562, 187] on button "Volgende vraag" at bounding box center [534, 188] width 341 height 24
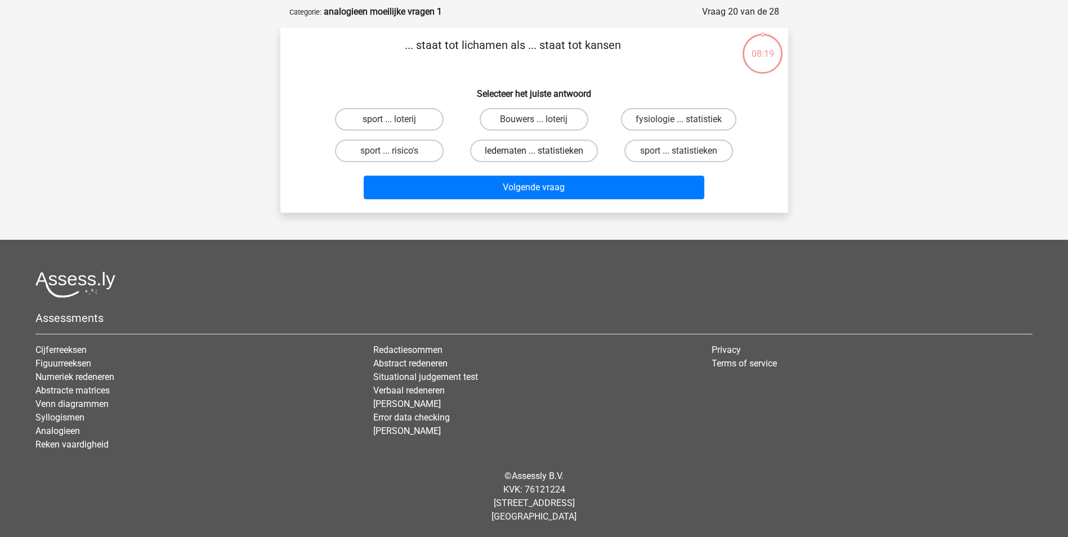
click at [557, 153] on label "ledematen ... statistieken" at bounding box center [534, 151] width 128 height 23
click at [541, 153] on input "ledematen ... statistieken" at bounding box center [537, 154] width 7 height 7
radio input "true"
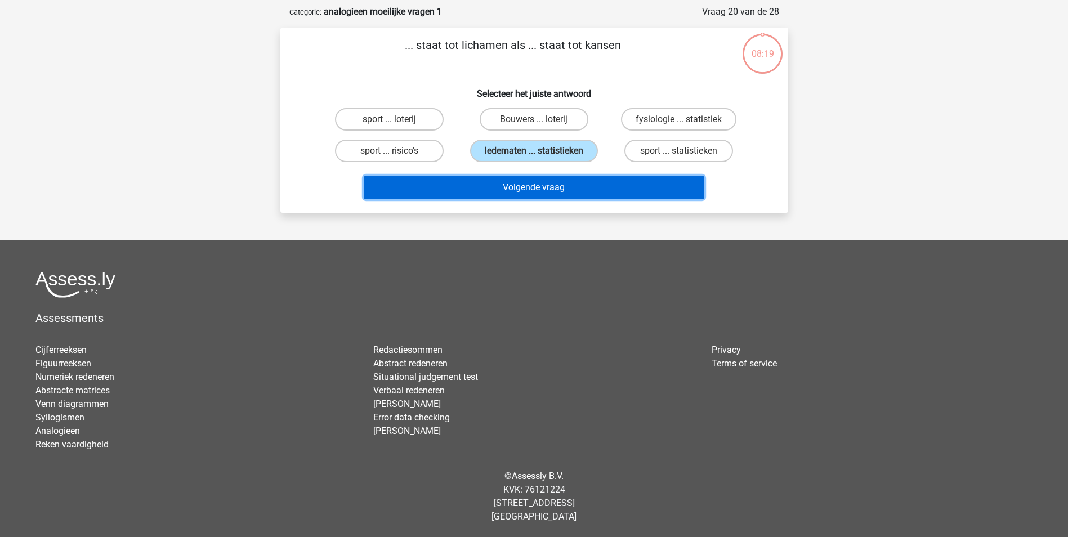
click at [557, 189] on button "Volgende vraag" at bounding box center [534, 188] width 341 height 24
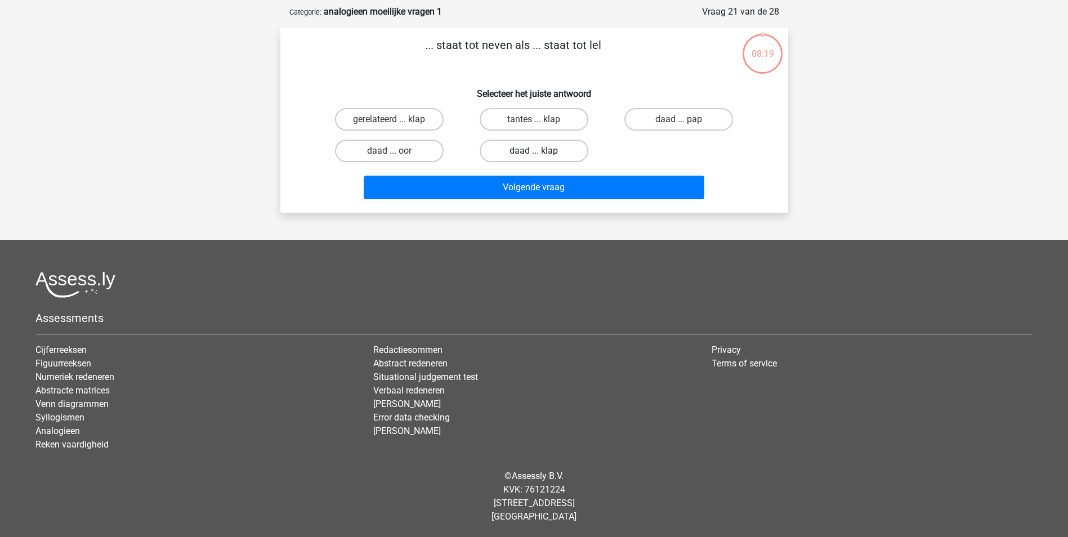
click at [554, 158] on label "daad ... klap" at bounding box center [534, 151] width 109 height 23
click at [541, 158] on input "daad ... klap" at bounding box center [537, 154] width 7 height 7
radio input "true"
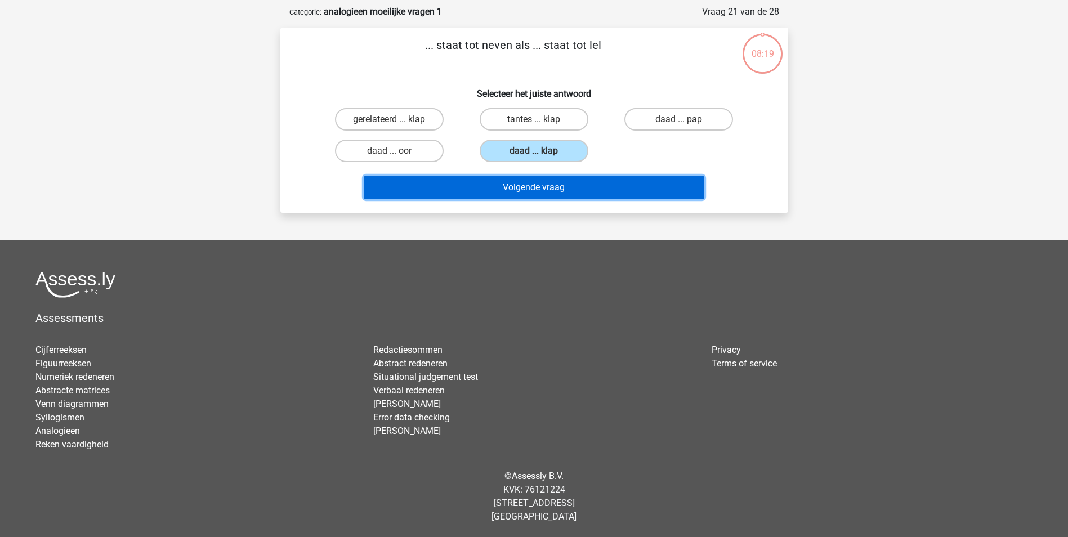
click at [554, 194] on button "Volgende vraag" at bounding box center [534, 188] width 341 height 24
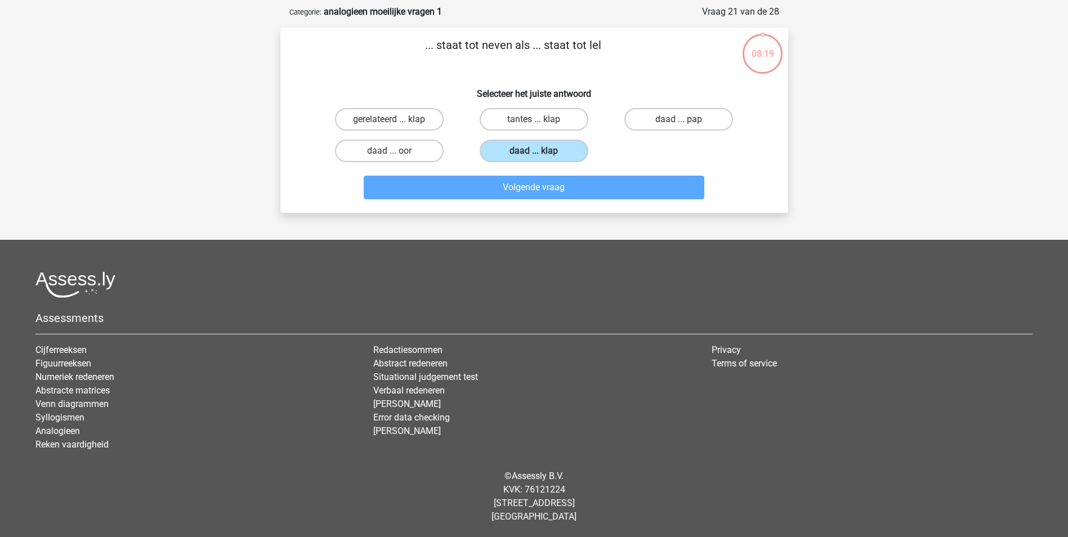
scroll to position [56, 0]
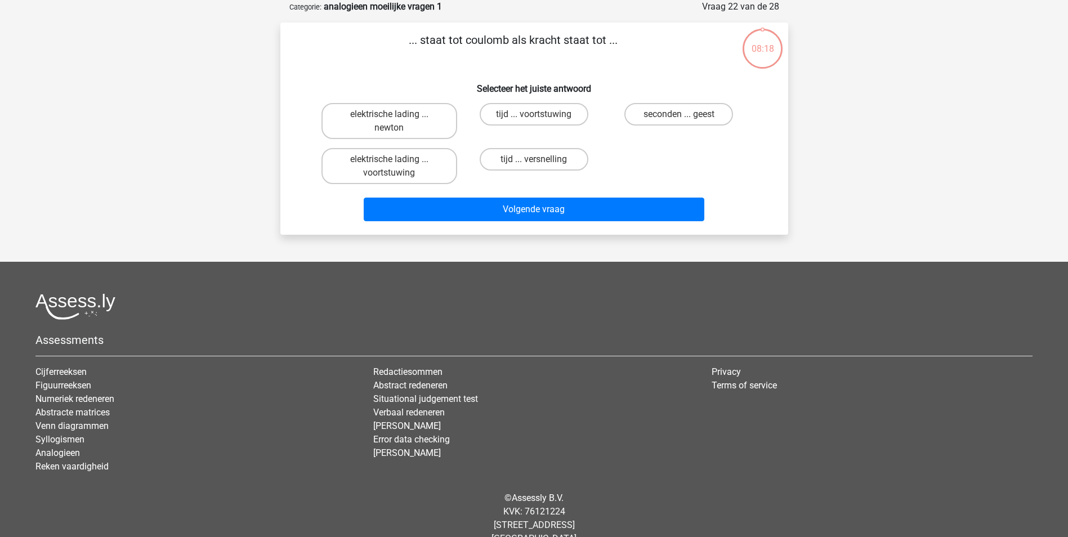
click at [554, 154] on label "tijd ... versnelling" at bounding box center [534, 159] width 109 height 23
click at [541, 159] on input "tijd ... versnelling" at bounding box center [537, 162] width 7 height 7
radio input "true"
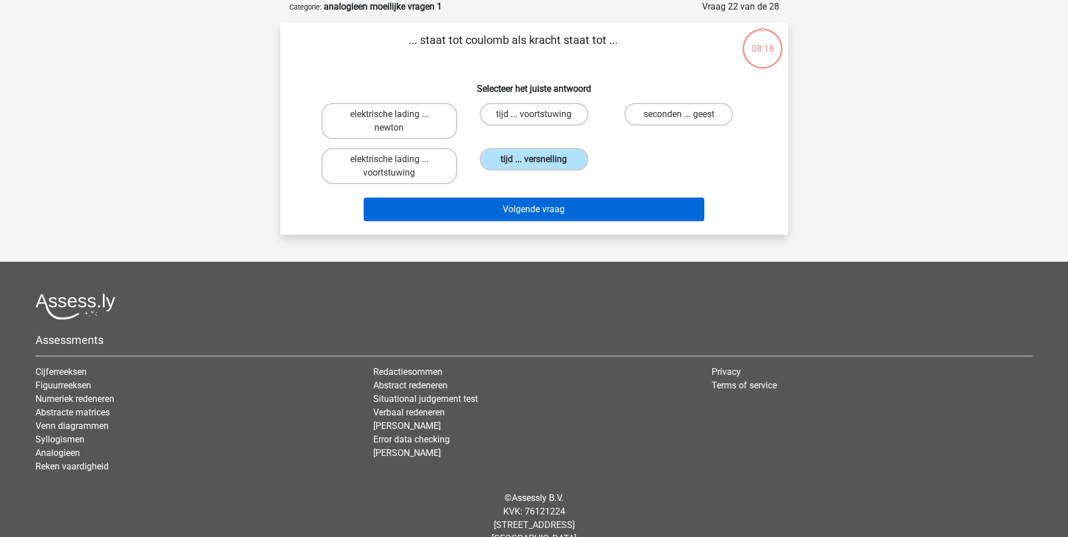
click at [554, 198] on div "Volgende vraag" at bounding box center [534, 207] width 472 height 37
click at [553, 200] on button "Volgende vraag" at bounding box center [534, 210] width 341 height 24
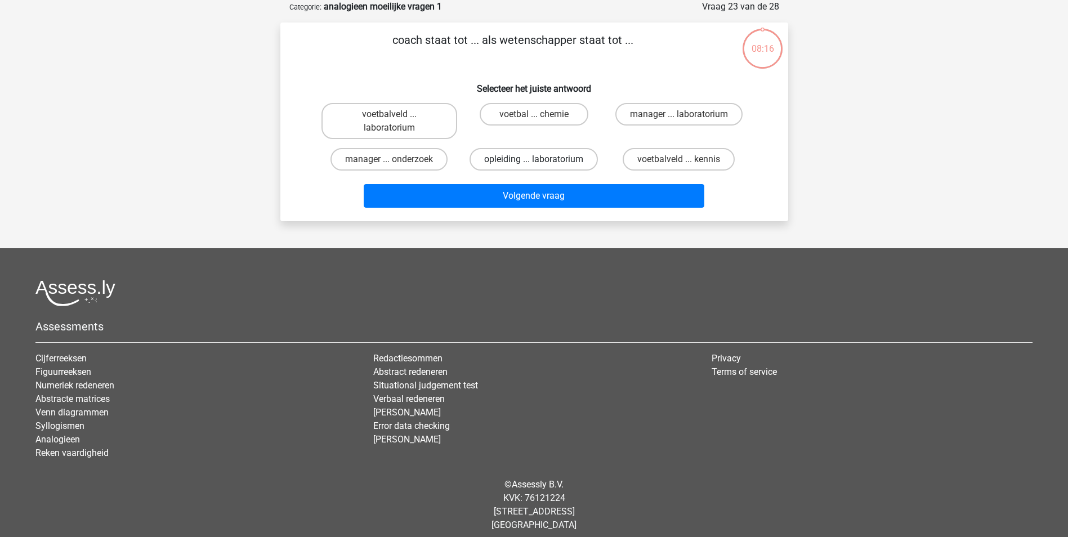
click at [554, 161] on label "opleiding ... laboratorium" at bounding box center [533, 159] width 128 height 23
click at [541, 161] on input "opleiding ... laboratorium" at bounding box center [537, 162] width 7 height 7
radio input "true"
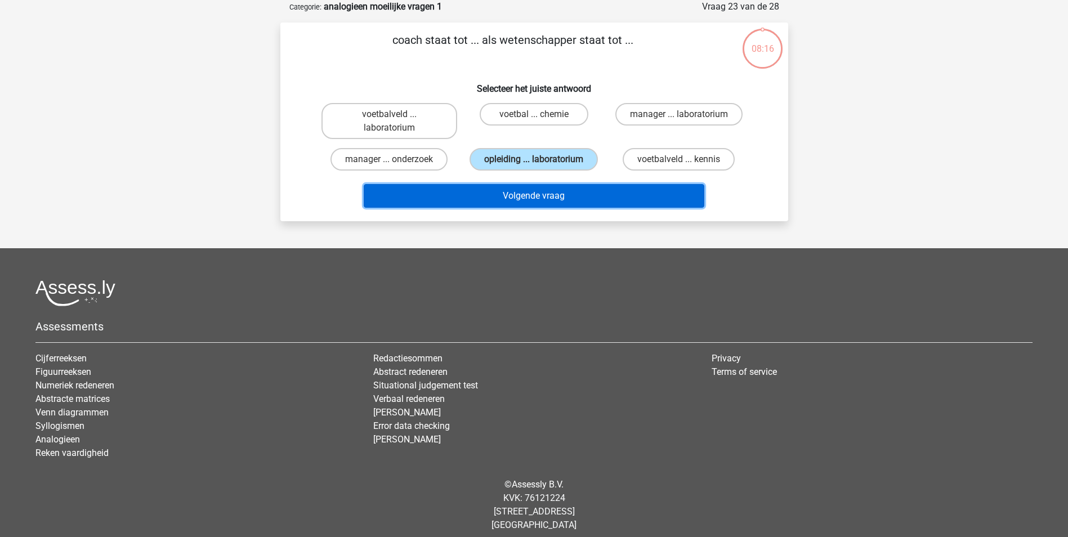
click at [552, 203] on button "Volgende vraag" at bounding box center [534, 196] width 341 height 24
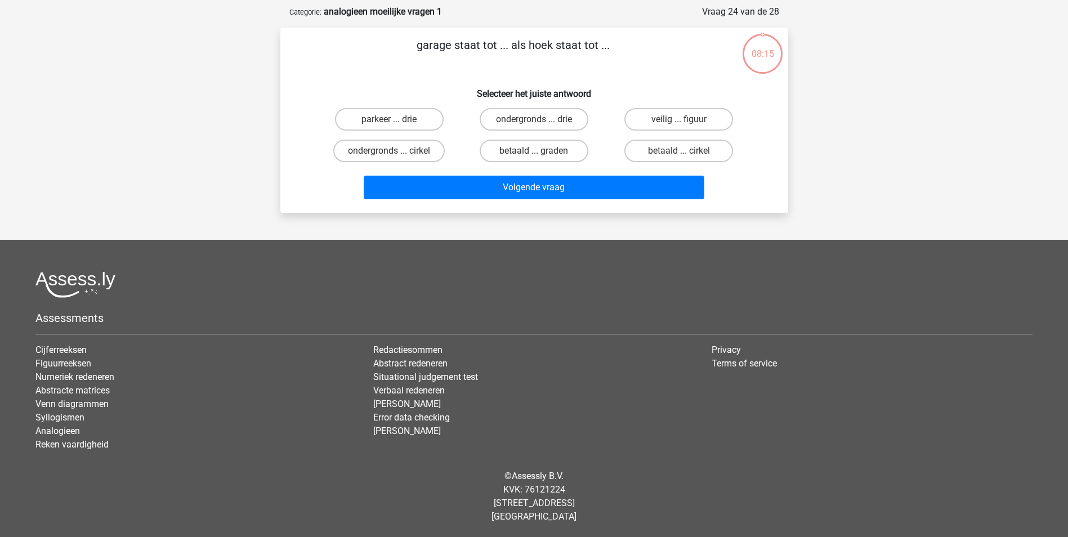
scroll to position [51, 0]
click at [551, 161] on label "betaald ... graden" at bounding box center [534, 151] width 109 height 23
click at [541, 158] on input "betaald ... graden" at bounding box center [537, 154] width 7 height 7
radio input "true"
click at [551, 204] on div "Volgende vraag" at bounding box center [534, 190] width 435 height 28
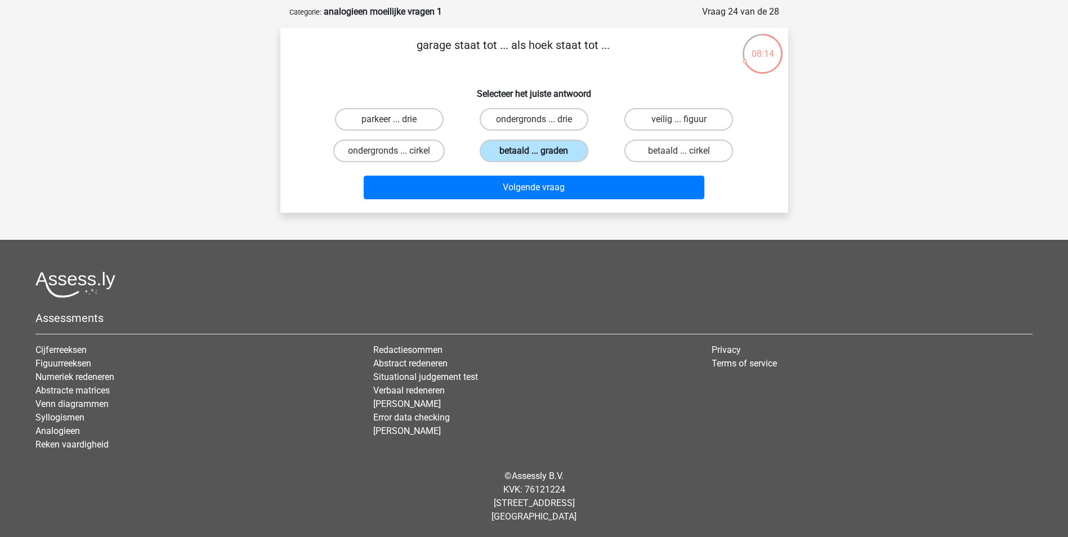
click at [543, 145] on label "betaald ... graden" at bounding box center [534, 151] width 109 height 23
click at [541, 151] on input "betaald ... graden" at bounding box center [537, 154] width 7 height 7
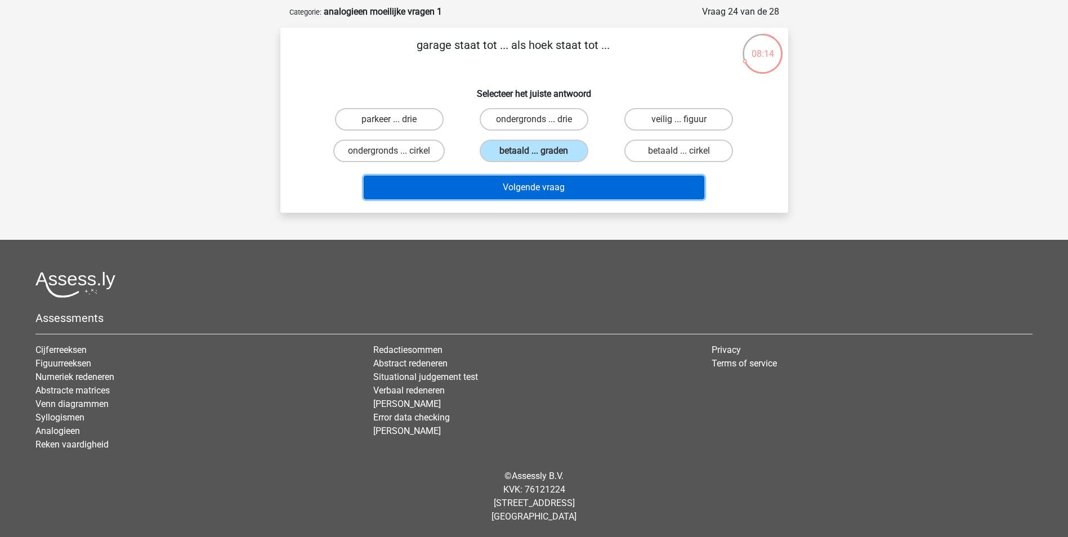
click at [546, 193] on button "Volgende vraag" at bounding box center [534, 188] width 341 height 24
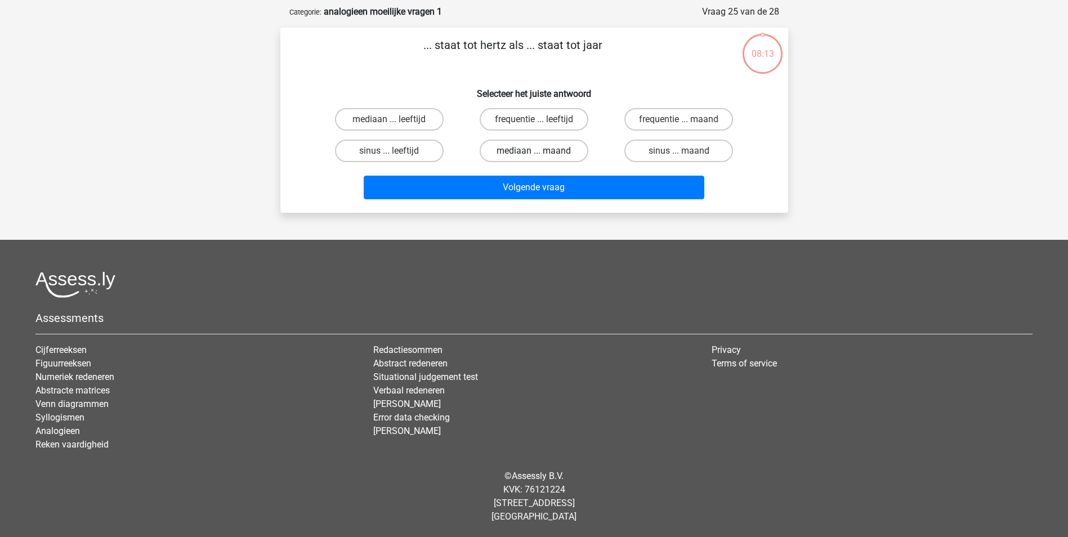
click at [547, 158] on label "mediaan ... maand" at bounding box center [534, 151] width 109 height 23
click at [541, 158] on input "mediaan ... maand" at bounding box center [537, 154] width 7 height 7
radio input "true"
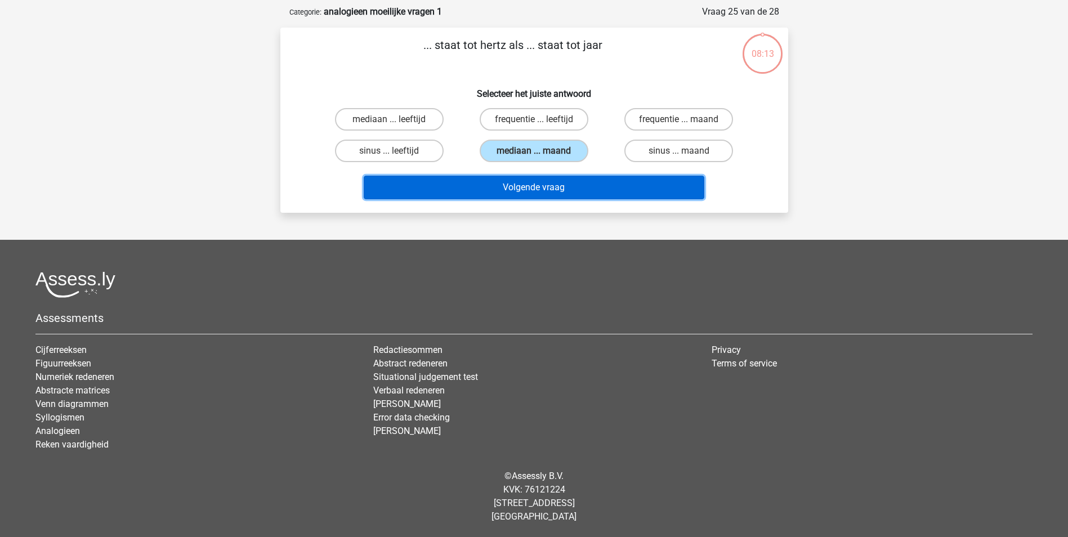
click at [548, 192] on button "Volgende vraag" at bounding box center [534, 188] width 341 height 24
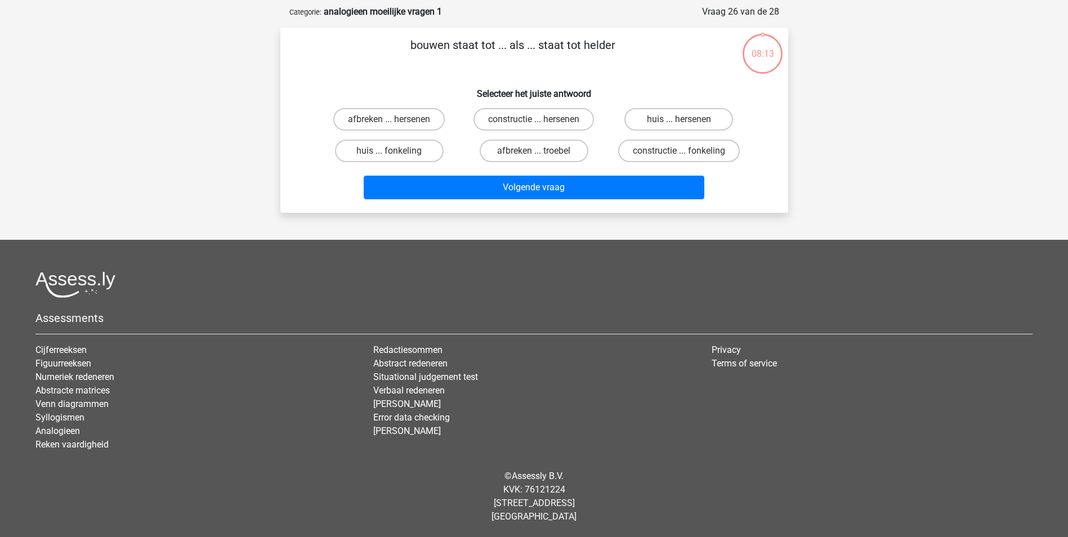
click at [549, 158] on label "afbreken ... troebel" at bounding box center [534, 151] width 109 height 23
click at [541, 158] on input "afbreken ... troebel" at bounding box center [537, 154] width 7 height 7
radio input "true"
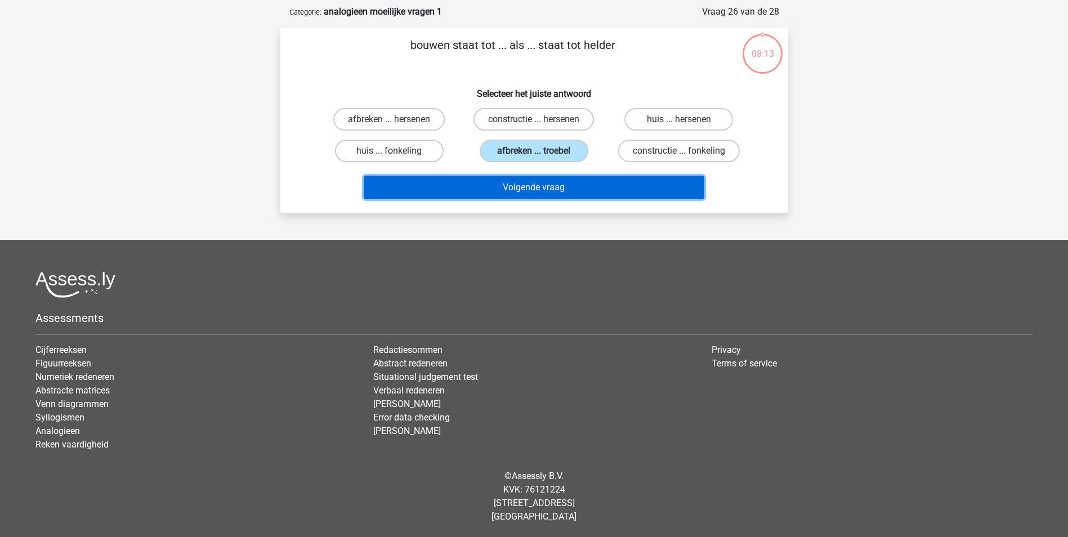
click at [554, 199] on button "Volgende vraag" at bounding box center [534, 188] width 341 height 24
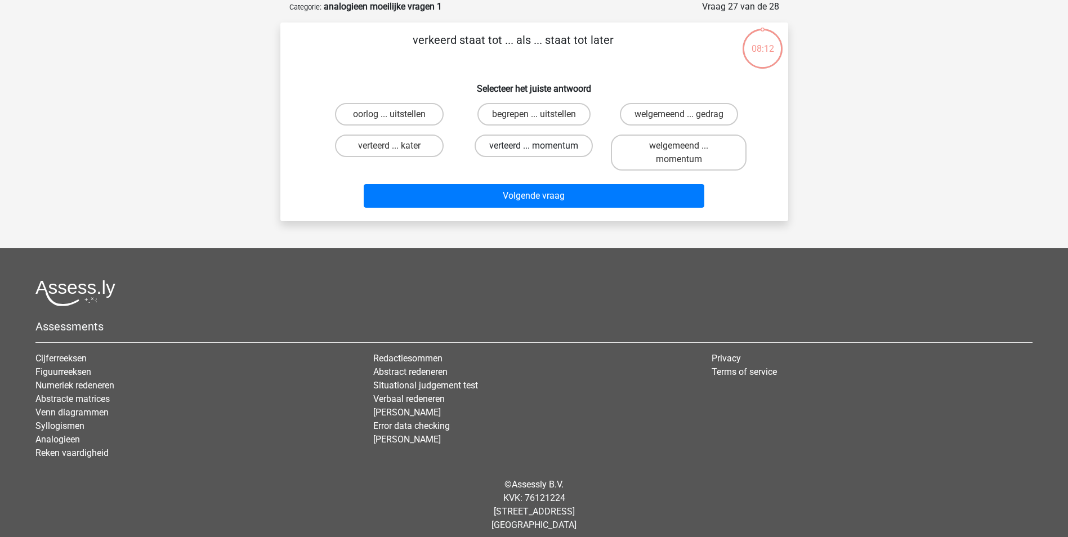
click at [548, 149] on label "verteerd ... momentum" at bounding box center [533, 146] width 118 height 23
click at [541, 149] on input "verteerd ... momentum" at bounding box center [537, 149] width 7 height 7
radio input "true"
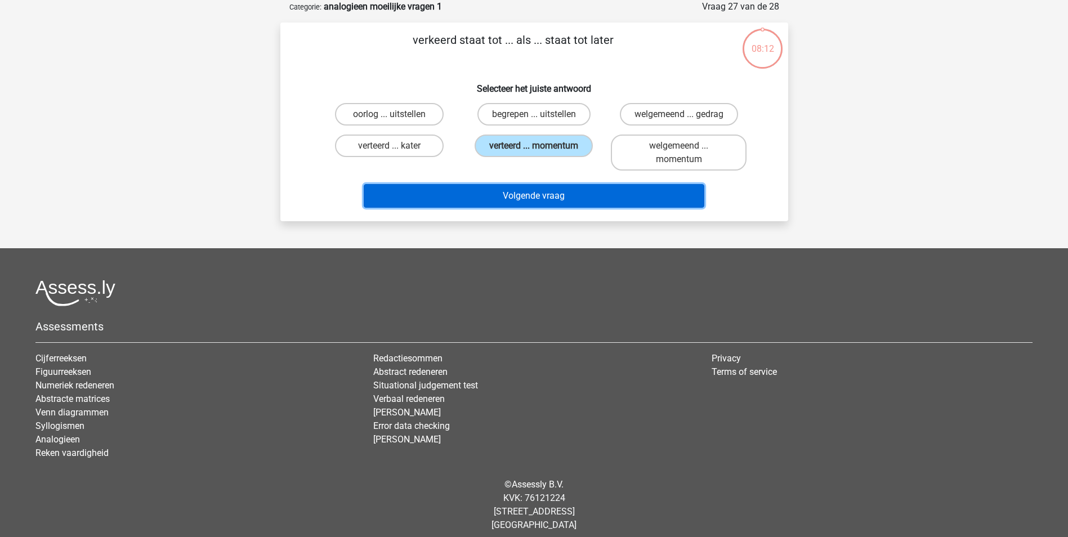
click at [548, 194] on button "Volgende vraag" at bounding box center [534, 196] width 341 height 24
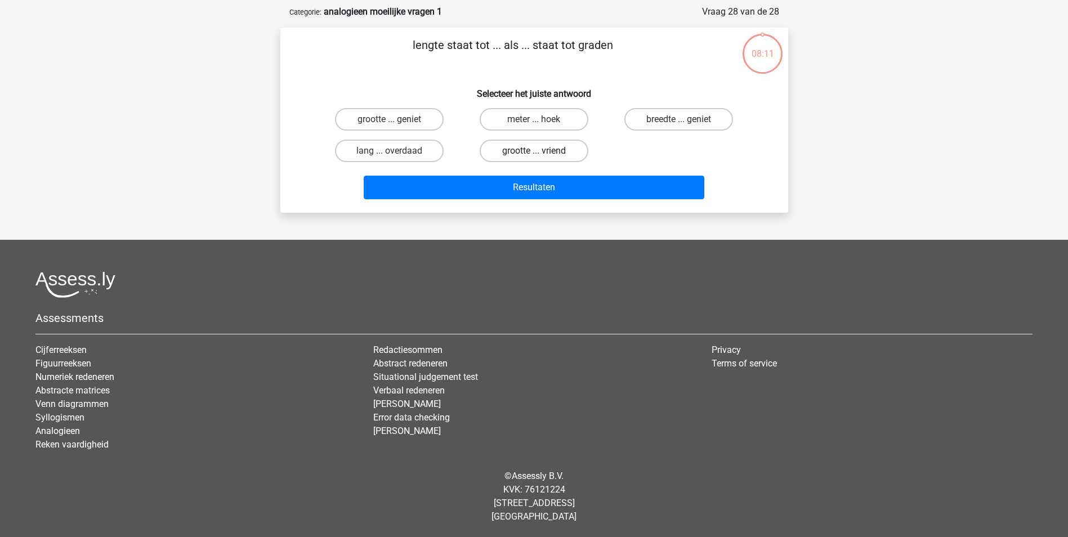
click at [548, 149] on label "grootte ... vriend" at bounding box center [534, 151] width 109 height 23
click at [541, 151] on input "grootte ... vriend" at bounding box center [537, 154] width 7 height 7
radio input "true"
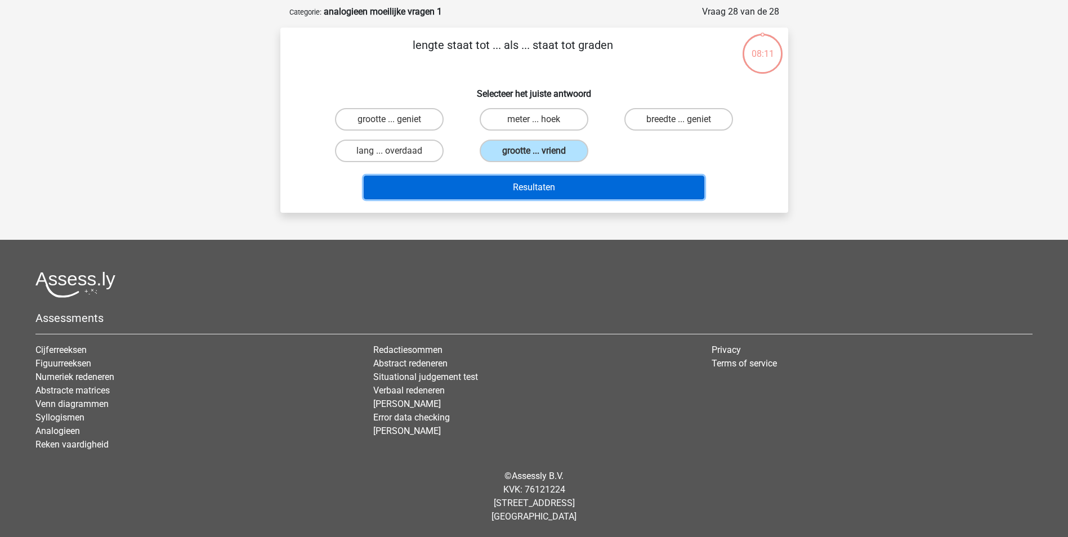
click at [549, 191] on button "Resultaten" at bounding box center [534, 188] width 341 height 24
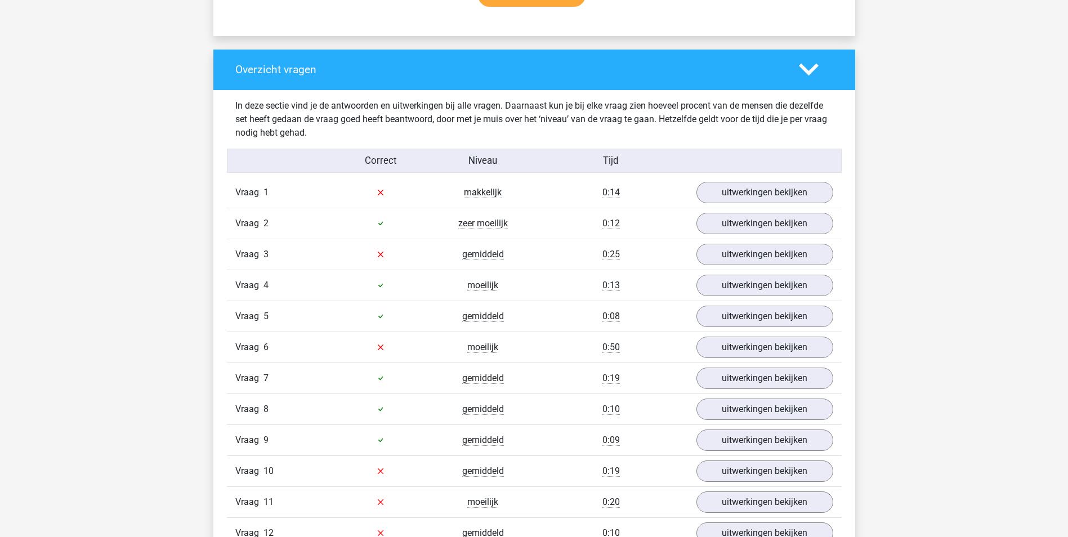
scroll to position [901, 0]
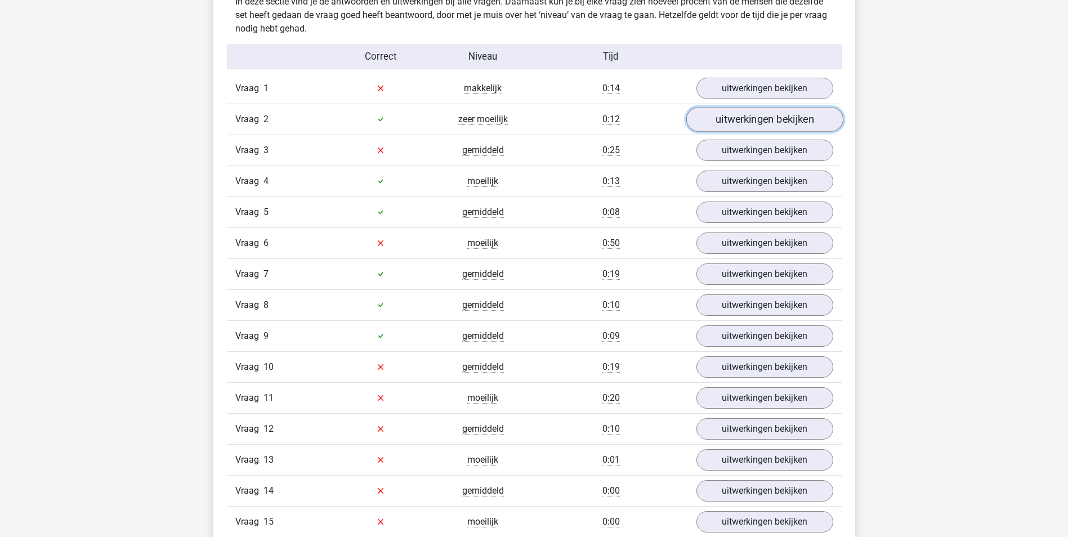
click at [737, 126] on link "uitwerkingen bekijken" at bounding box center [764, 119] width 157 height 25
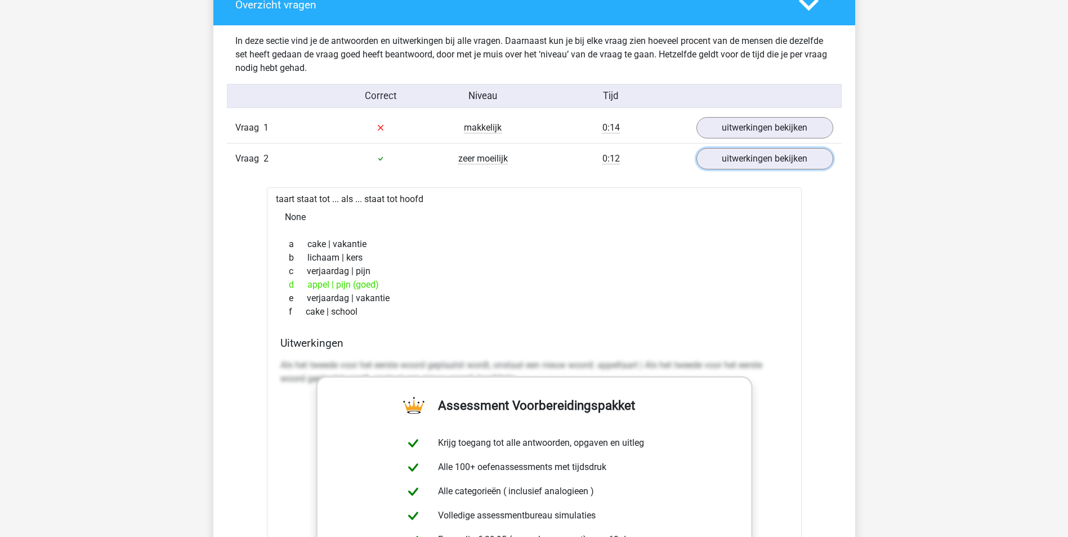
scroll to position [844, 0]
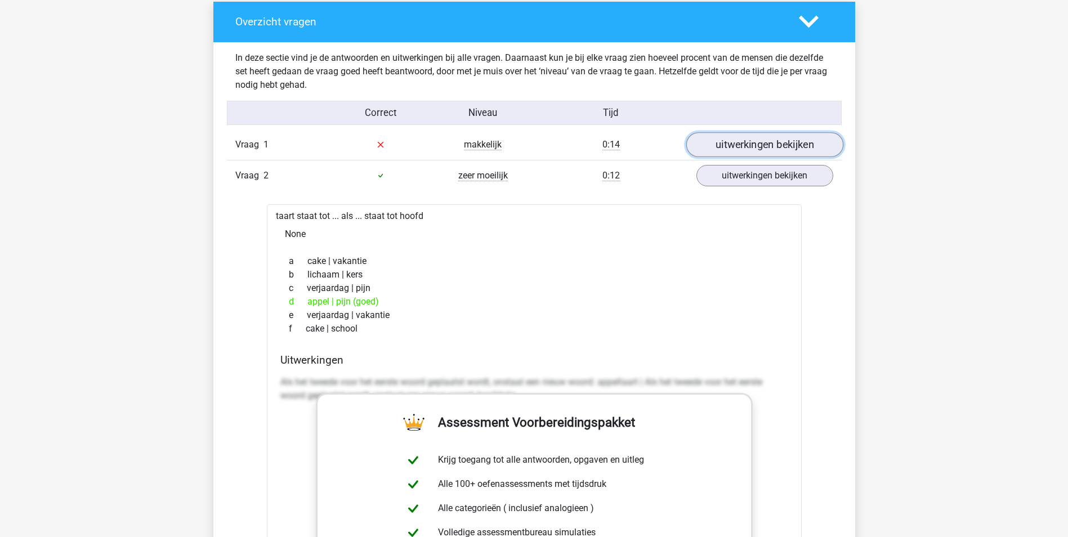
click at [754, 144] on link "uitwerkingen bekijken" at bounding box center [764, 144] width 157 height 25
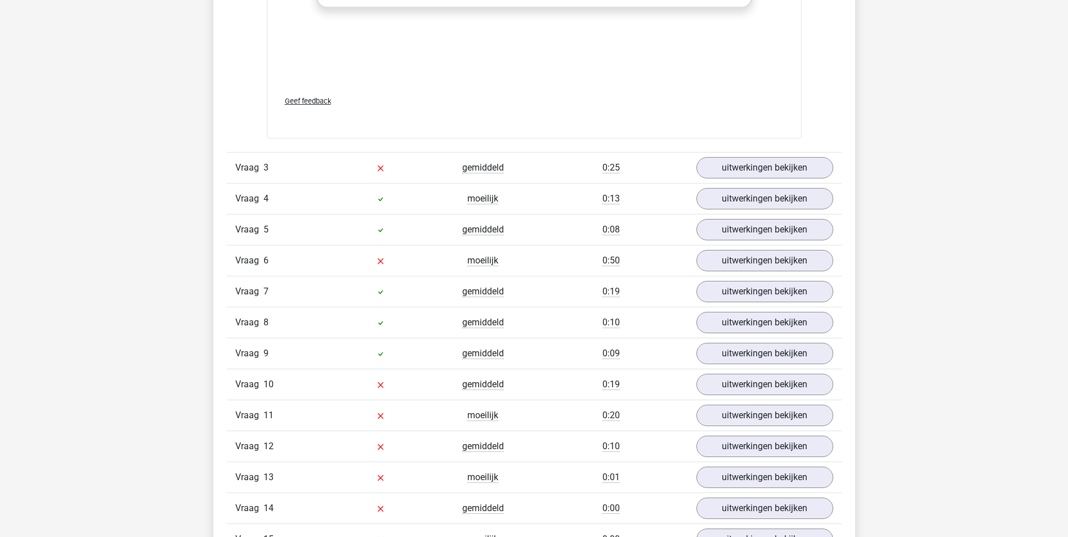
scroll to position [2026, 0]
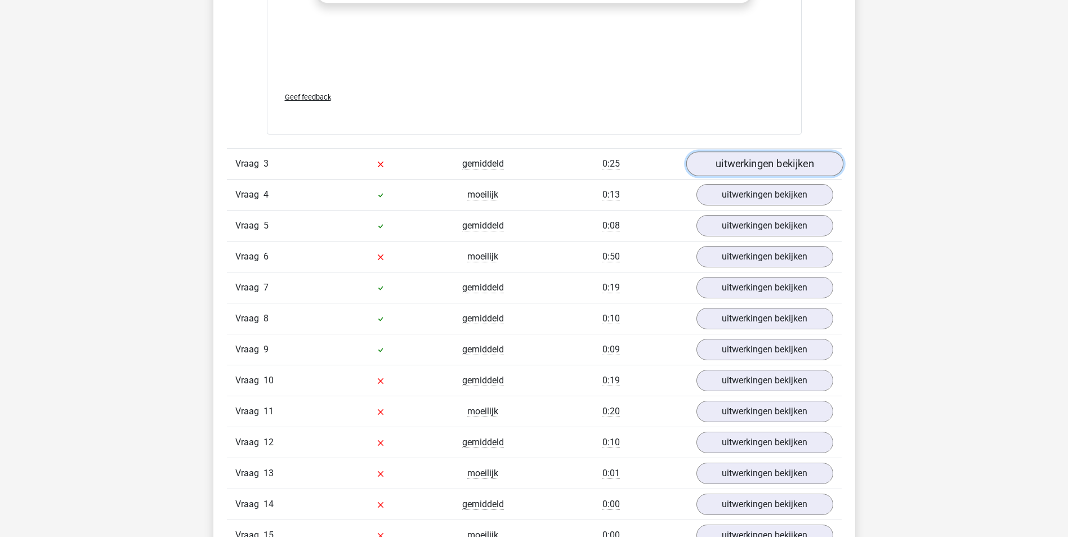
click at [764, 171] on link "uitwerkingen bekijken" at bounding box center [764, 163] width 157 height 25
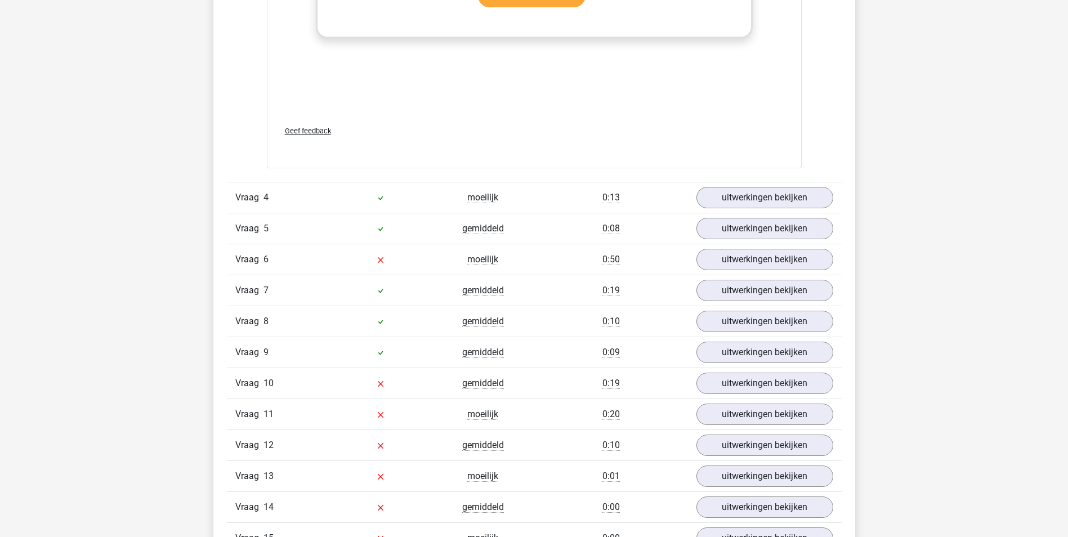
scroll to position [2645, 0]
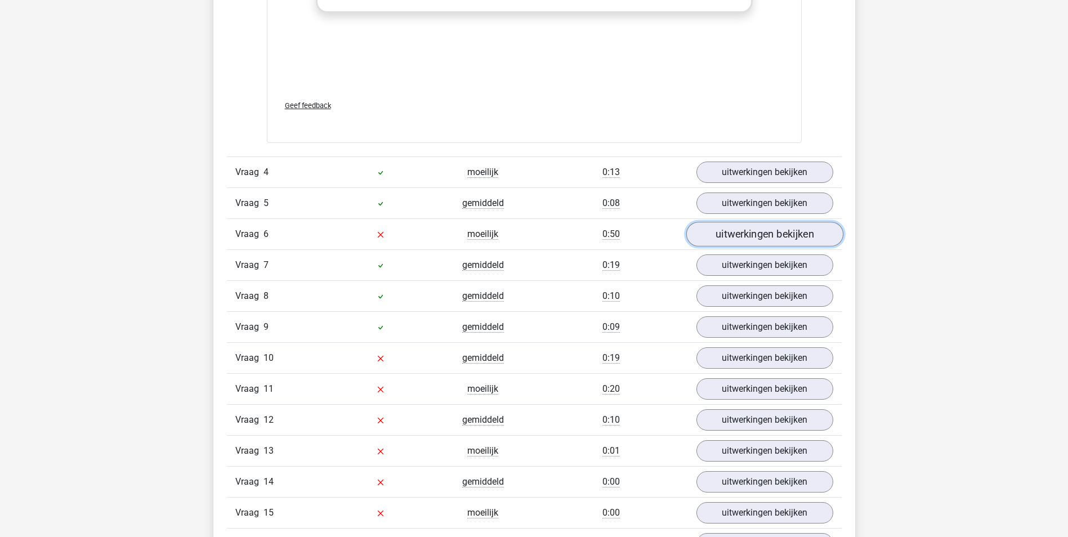
click at [739, 235] on link "uitwerkingen bekijken" at bounding box center [764, 234] width 157 height 25
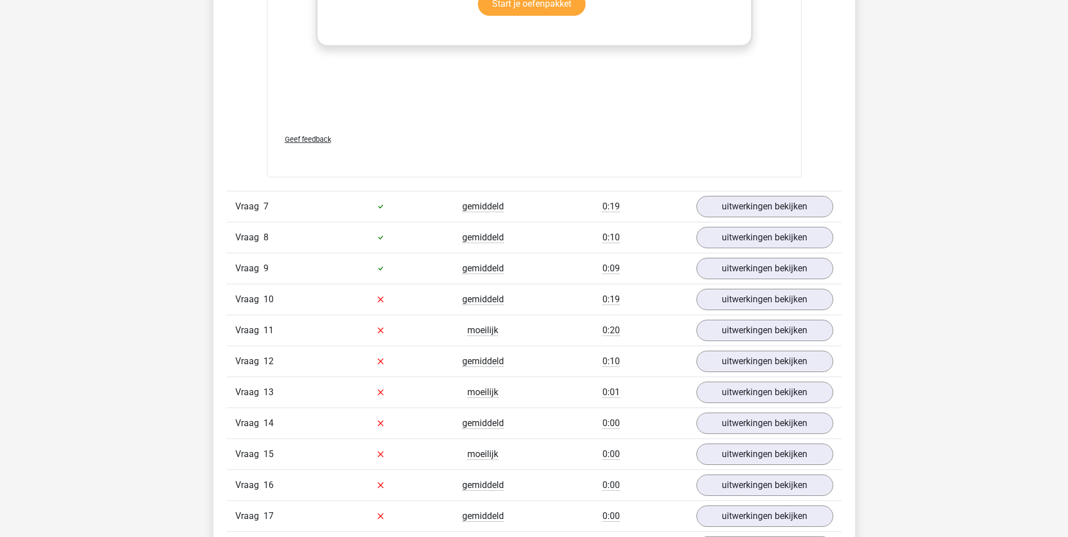
scroll to position [3321, 0]
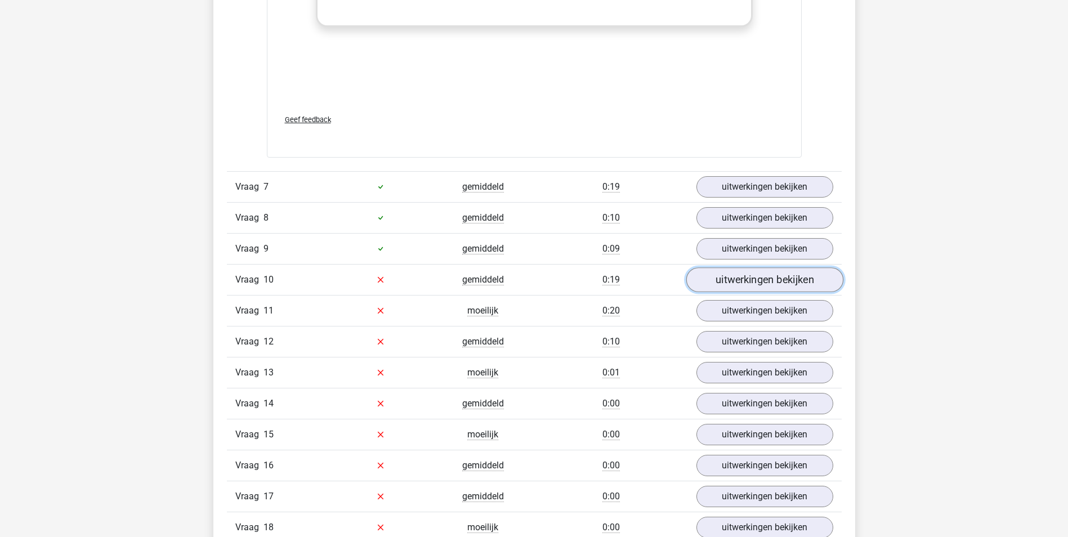
click at [746, 279] on link "uitwerkingen bekijken" at bounding box center [764, 279] width 157 height 25
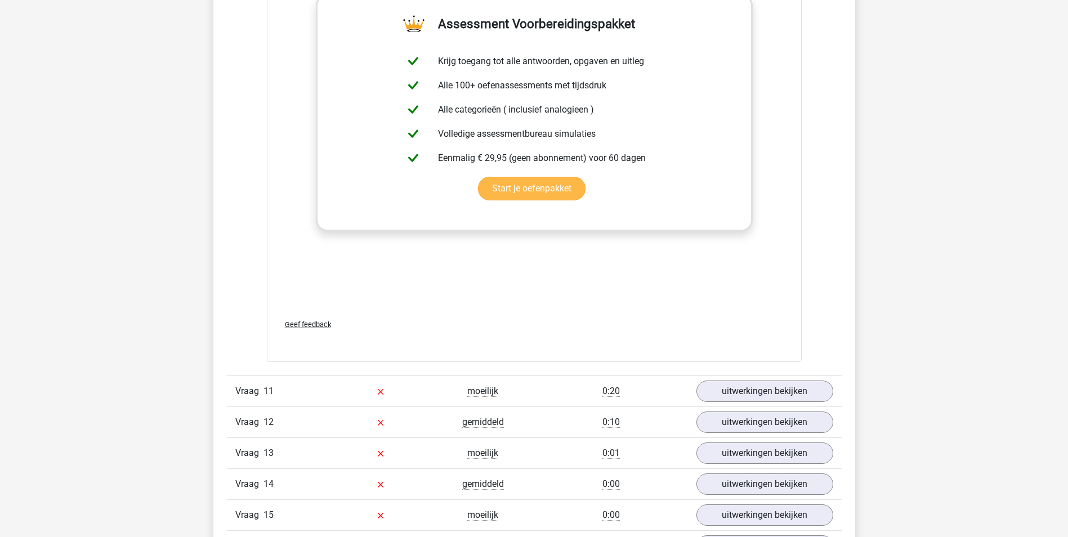
scroll to position [3996, 0]
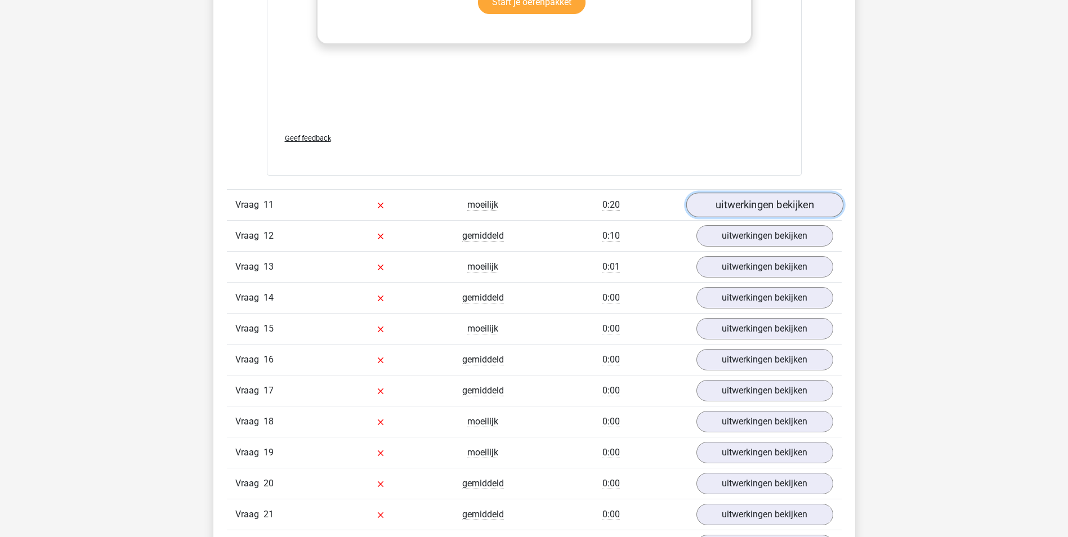
click at [745, 206] on link "uitwerkingen bekijken" at bounding box center [764, 204] width 157 height 25
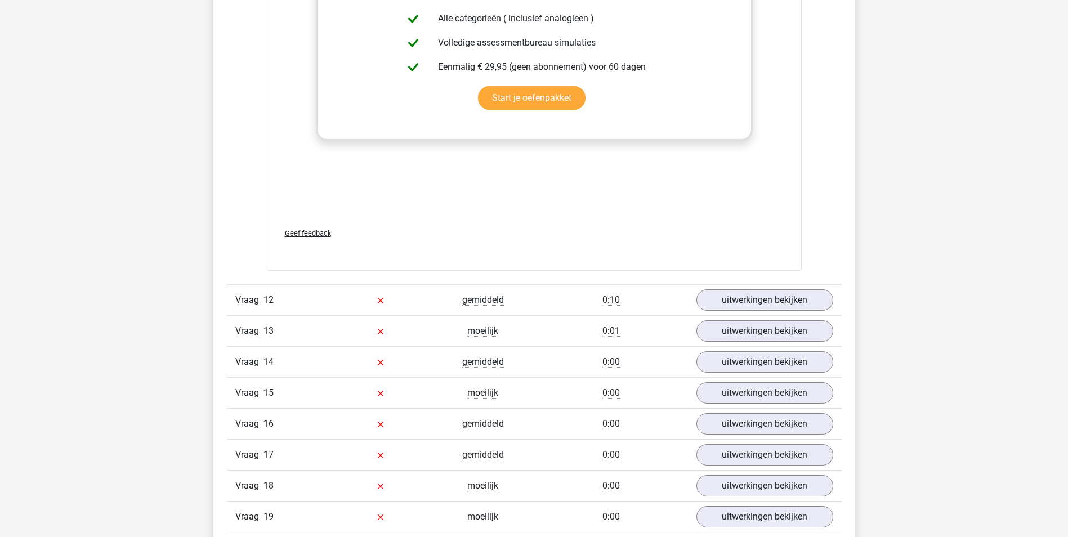
scroll to position [4503, 0]
click at [737, 294] on link "uitwerkingen bekijken" at bounding box center [764, 298] width 157 height 25
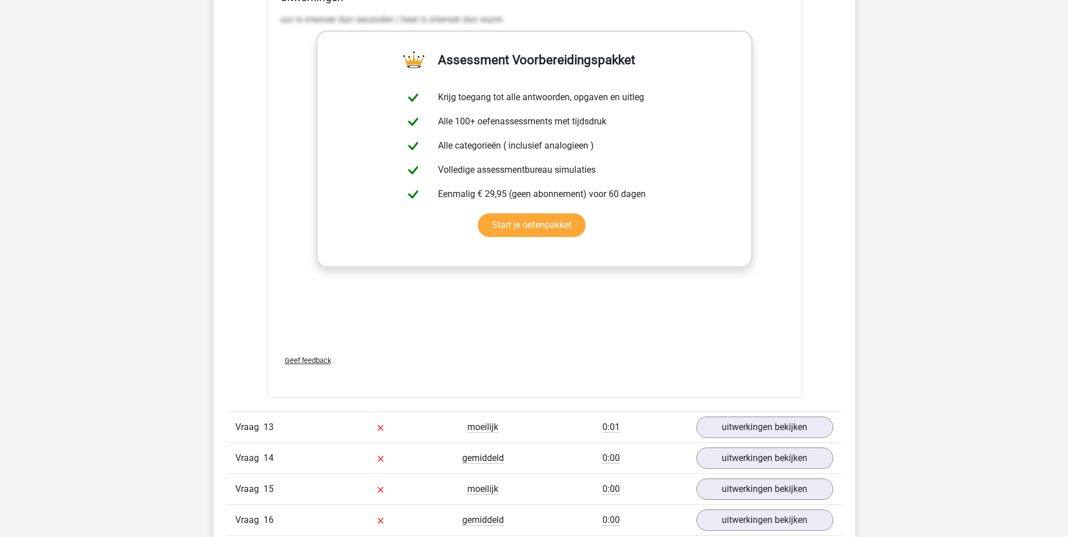
scroll to position [5009, 0]
